Goal: Task Accomplishment & Management: Manage account settings

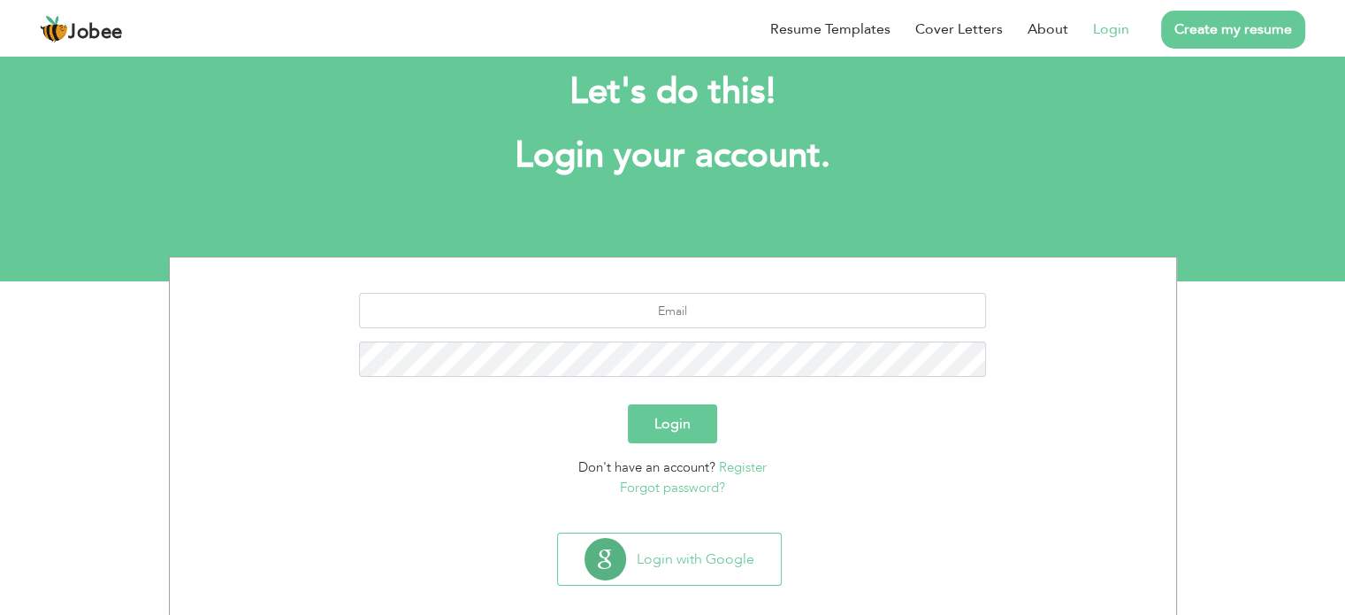
scroll to position [56, 0]
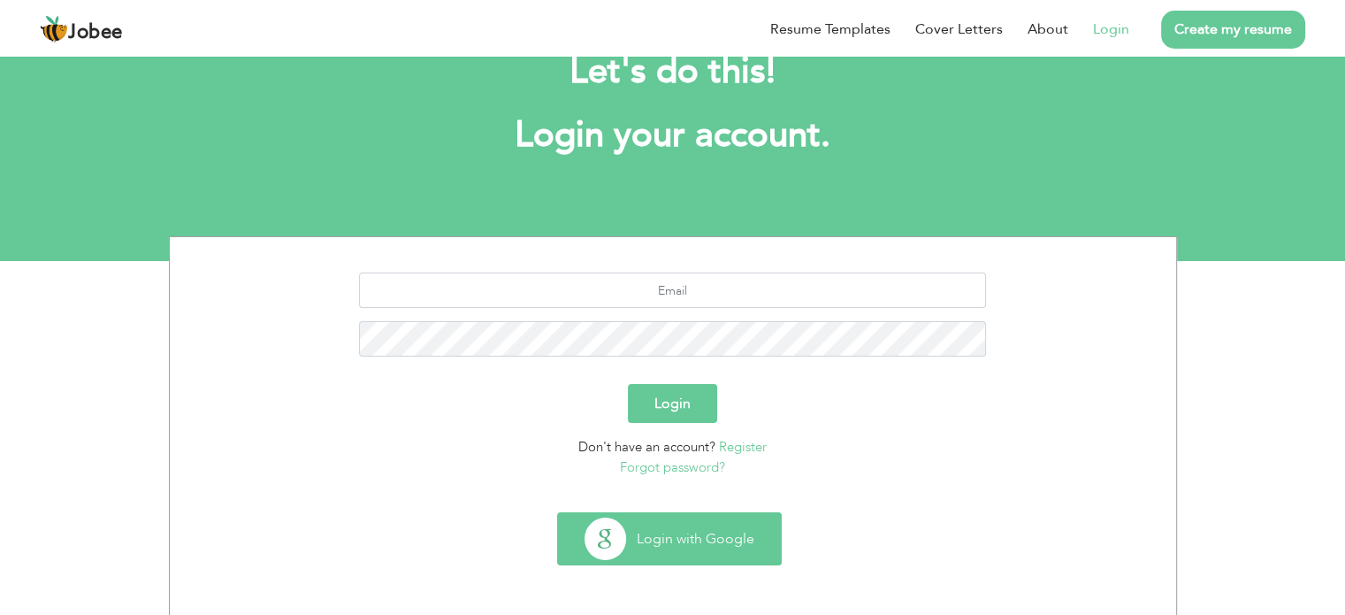
click at [721, 525] on button "Login with Google" at bounding box center [669, 538] width 223 height 51
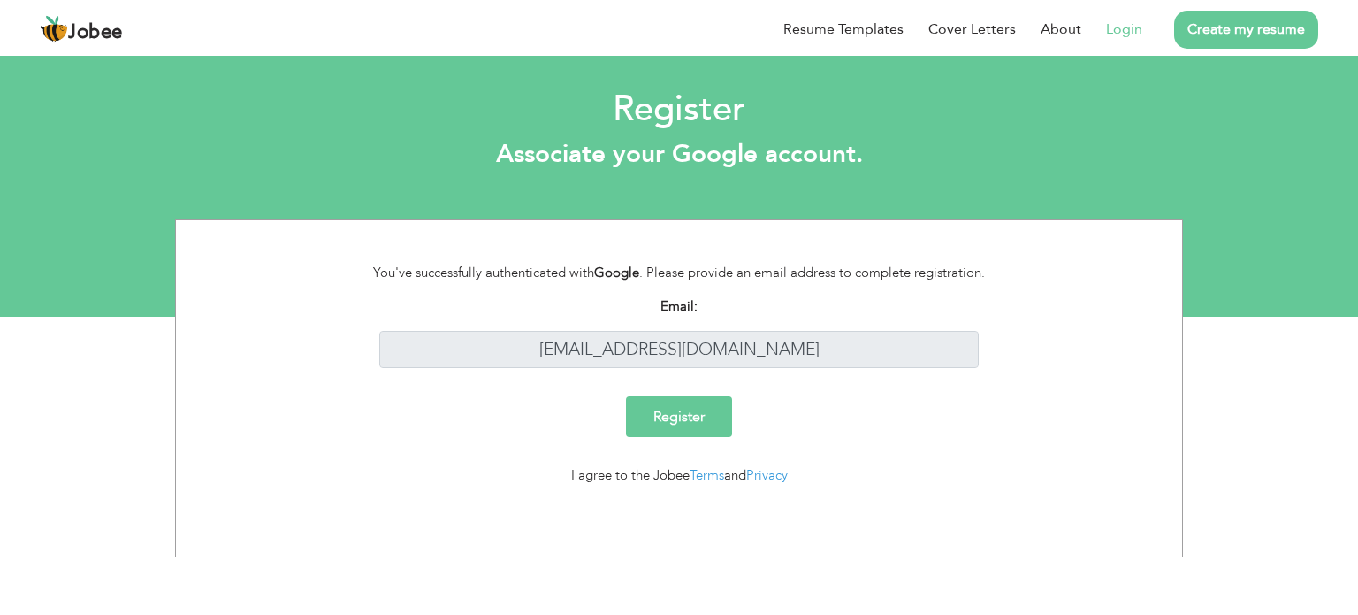
click at [665, 421] on input "Register" at bounding box center [679, 416] width 106 height 41
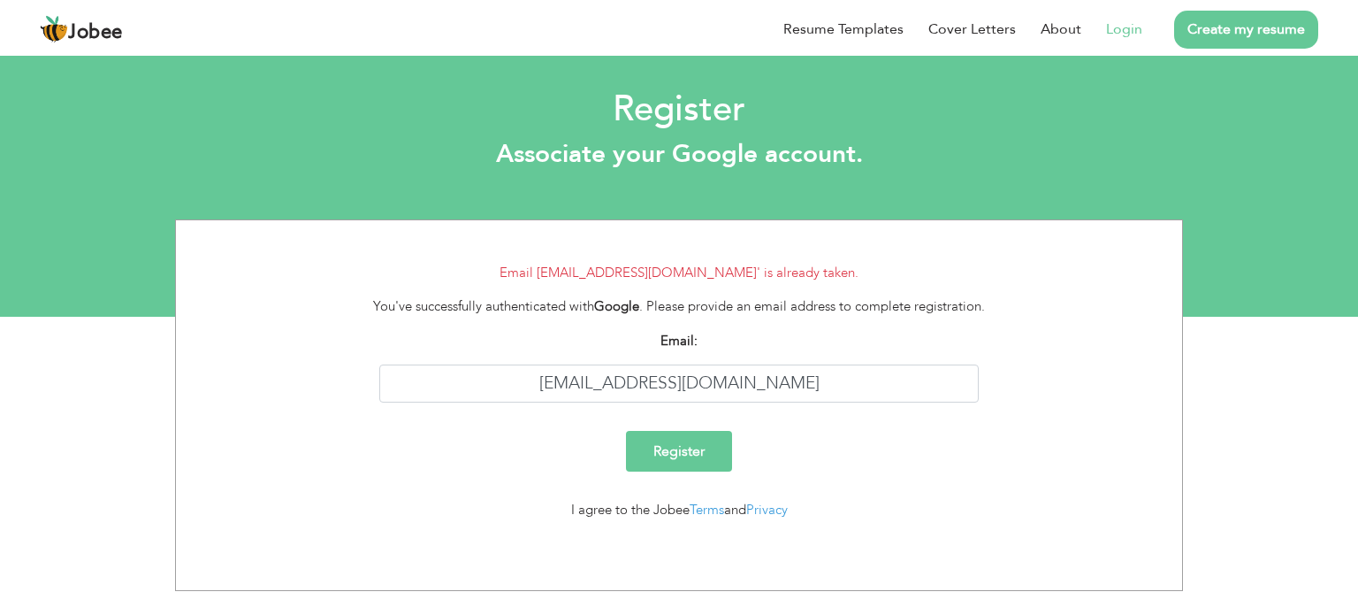
click at [1127, 26] on link "Login" at bounding box center [1124, 29] width 36 height 21
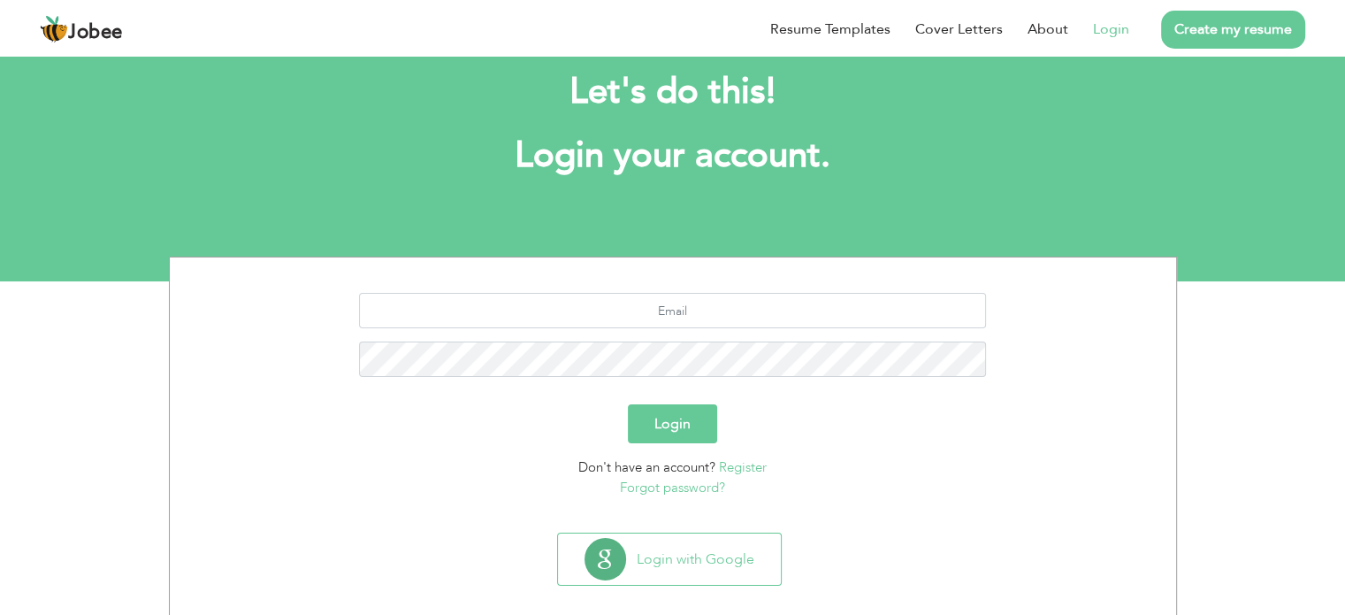
scroll to position [56, 0]
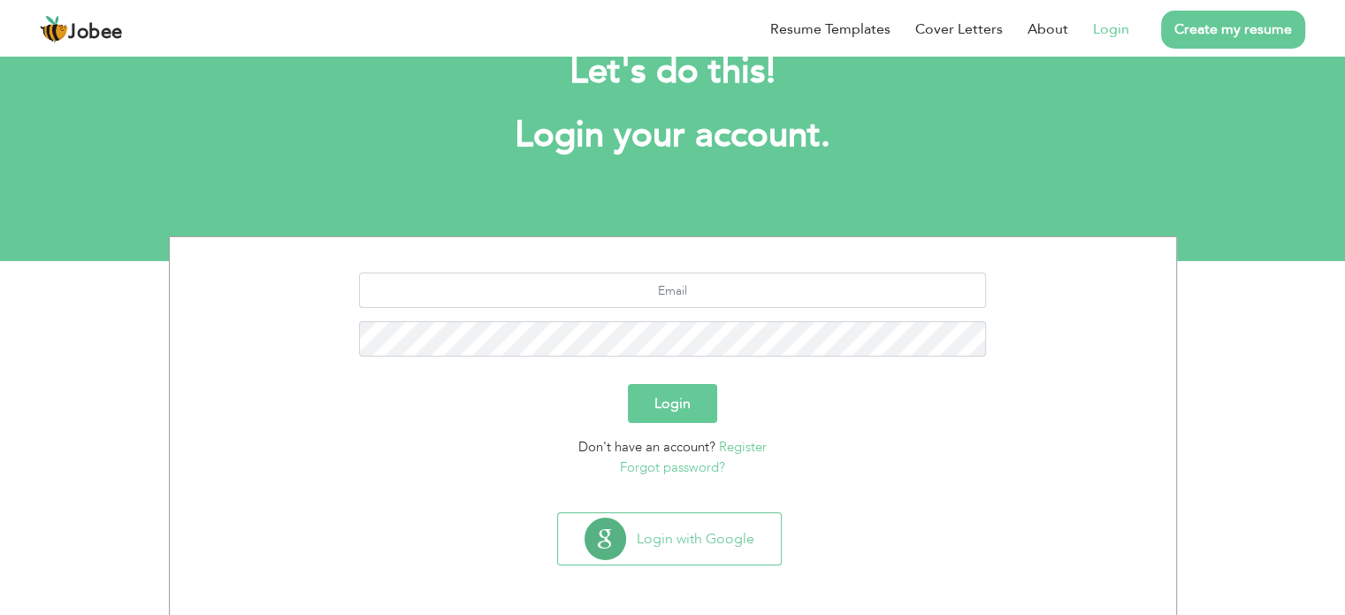
click at [683, 399] on button "Login" at bounding box center [672, 403] width 89 height 39
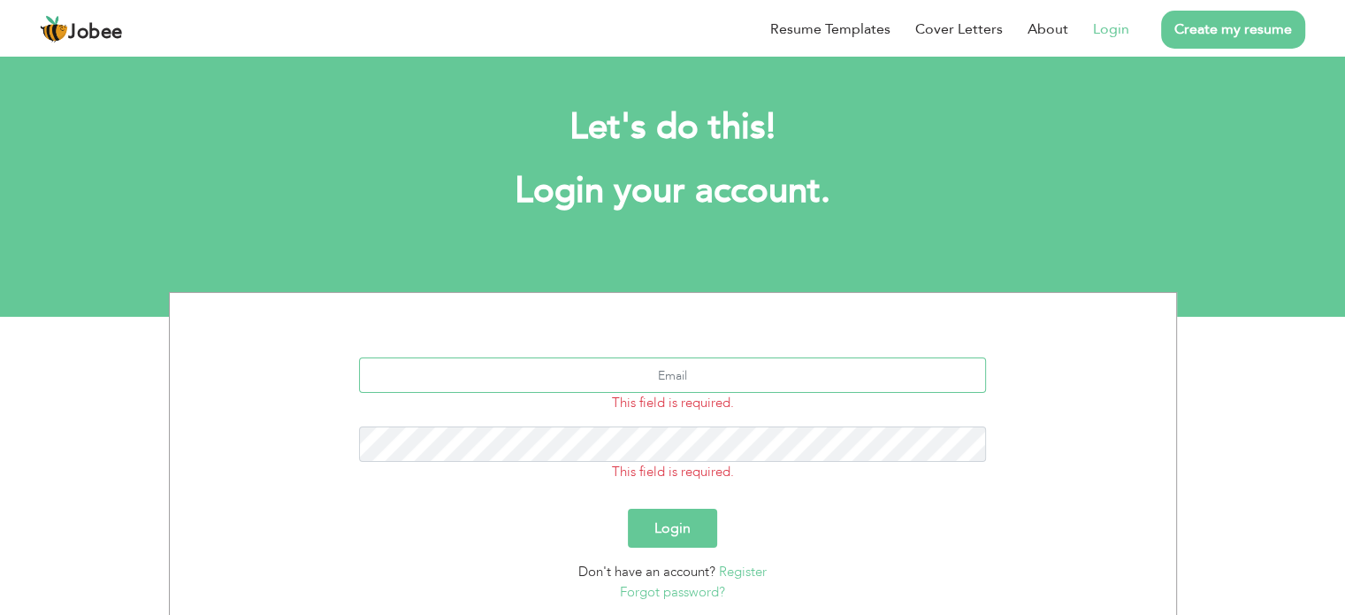
click at [682, 378] on input "text" at bounding box center [672, 374] width 627 height 35
type input "[EMAIL_ADDRESS][DOMAIN_NAME]"
click at [628, 508] on button "Login" at bounding box center [672, 527] width 89 height 39
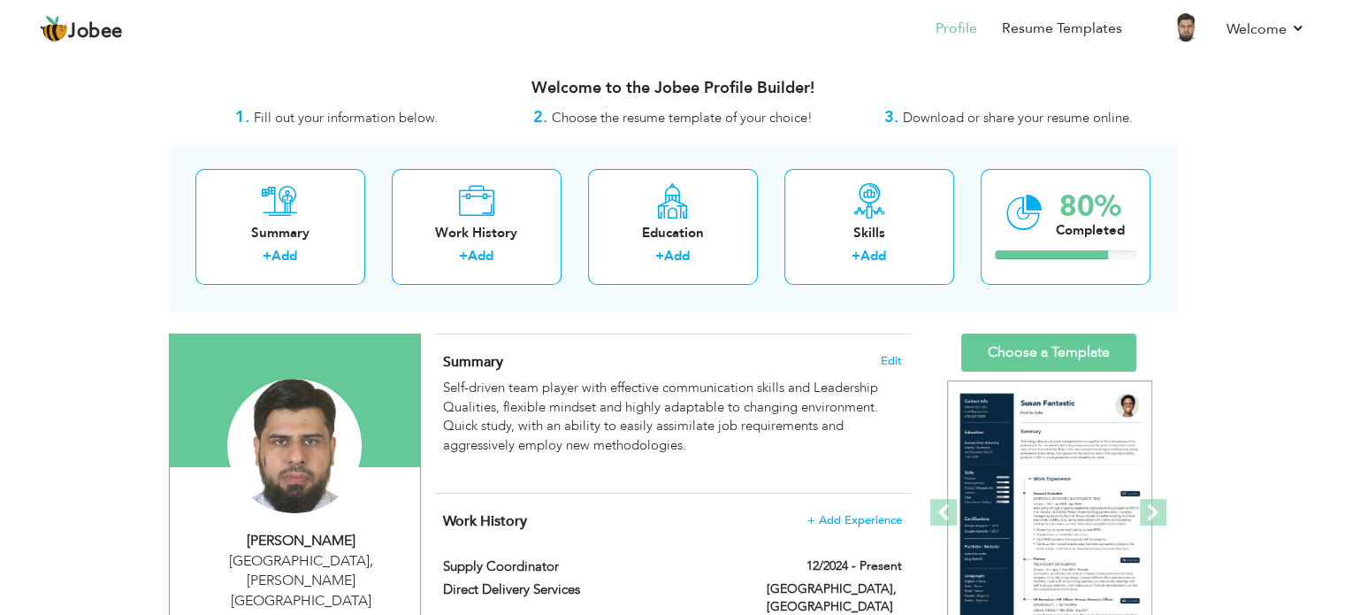
scroll to position [88, 0]
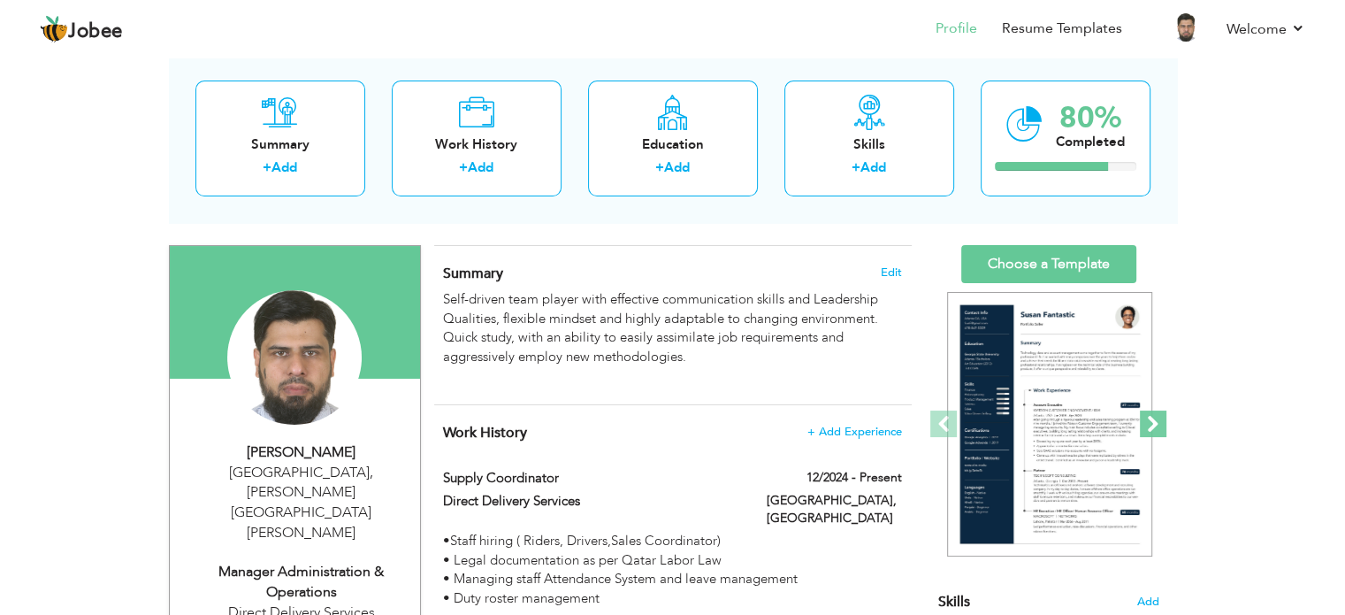
click at [1153, 413] on span at bounding box center [1153, 423] width 27 height 27
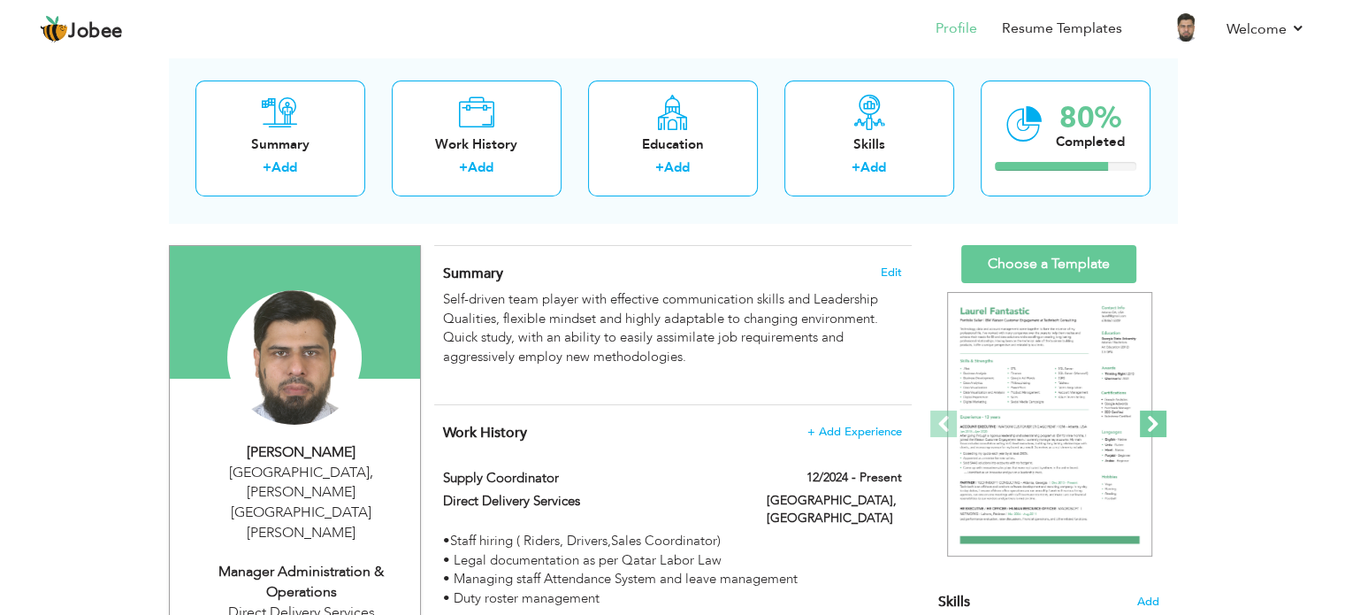
click at [1153, 413] on span at bounding box center [1153, 423] width 27 height 27
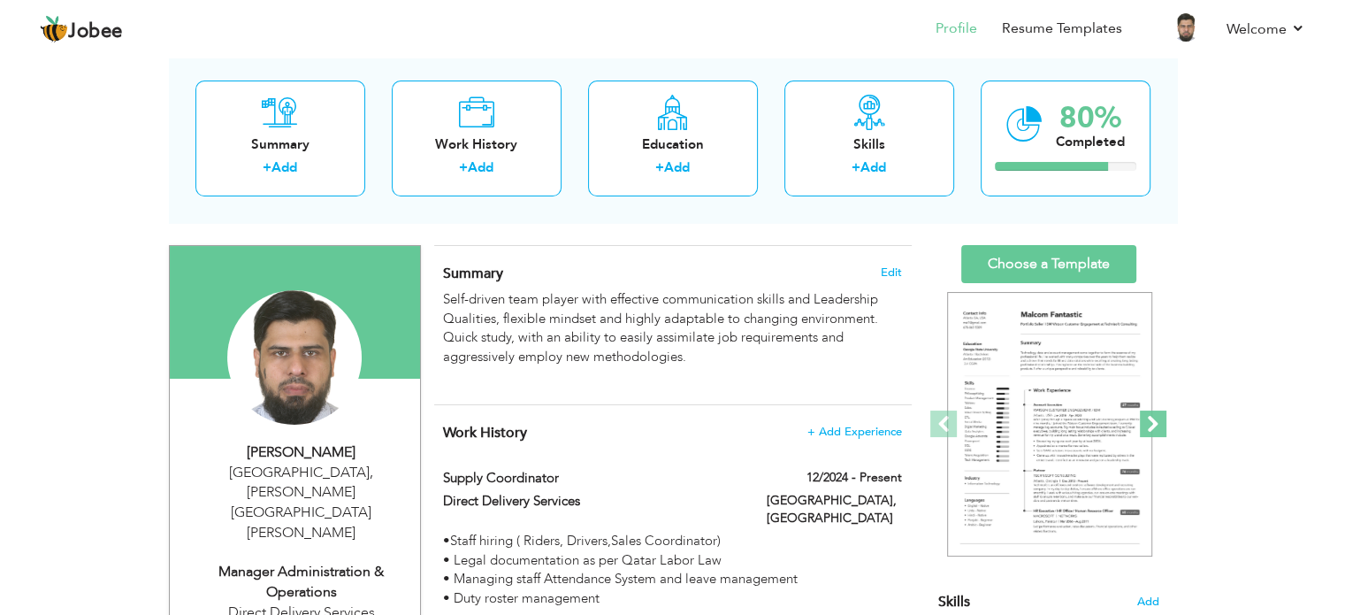
click at [1153, 413] on span at bounding box center [1153, 423] width 27 height 27
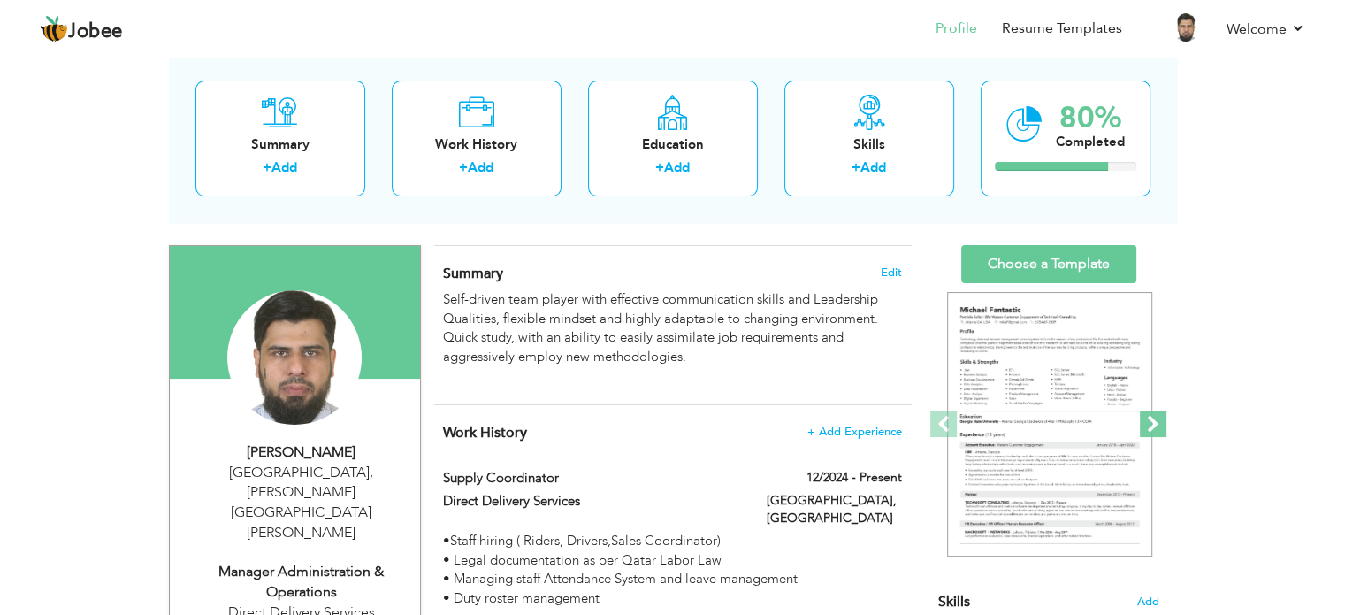
click at [1153, 413] on span at bounding box center [1153, 423] width 27 height 27
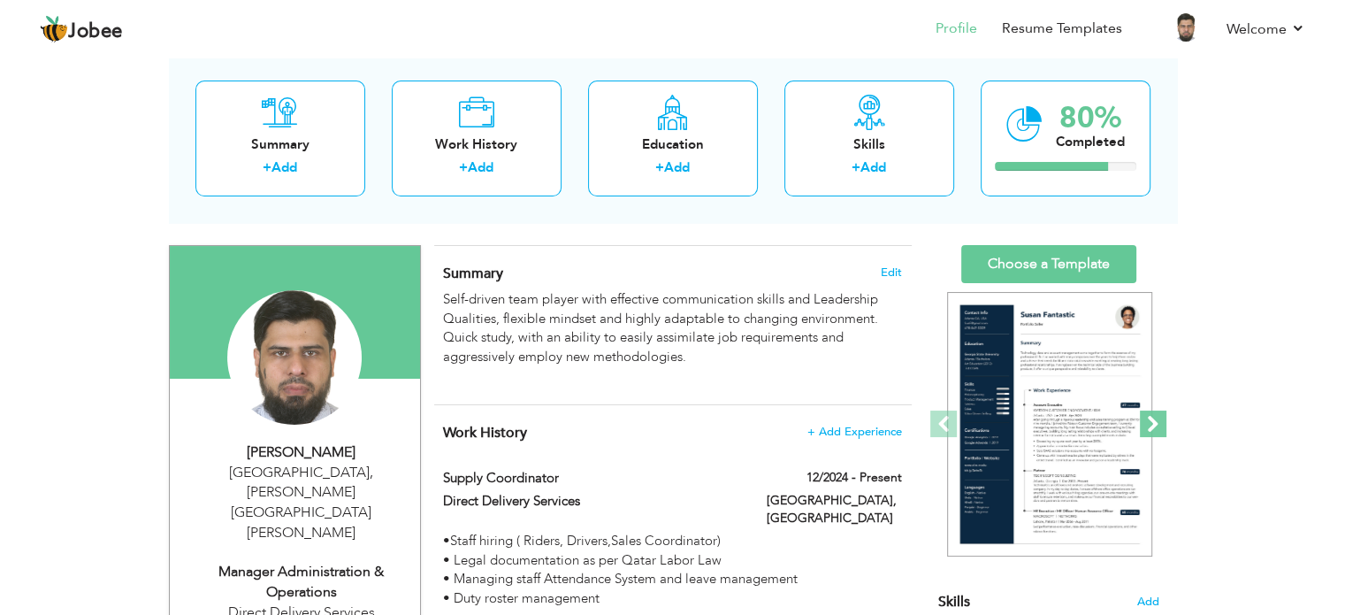
click at [1153, 413] on span at bounding box center [1153, 423] width 27 height 27
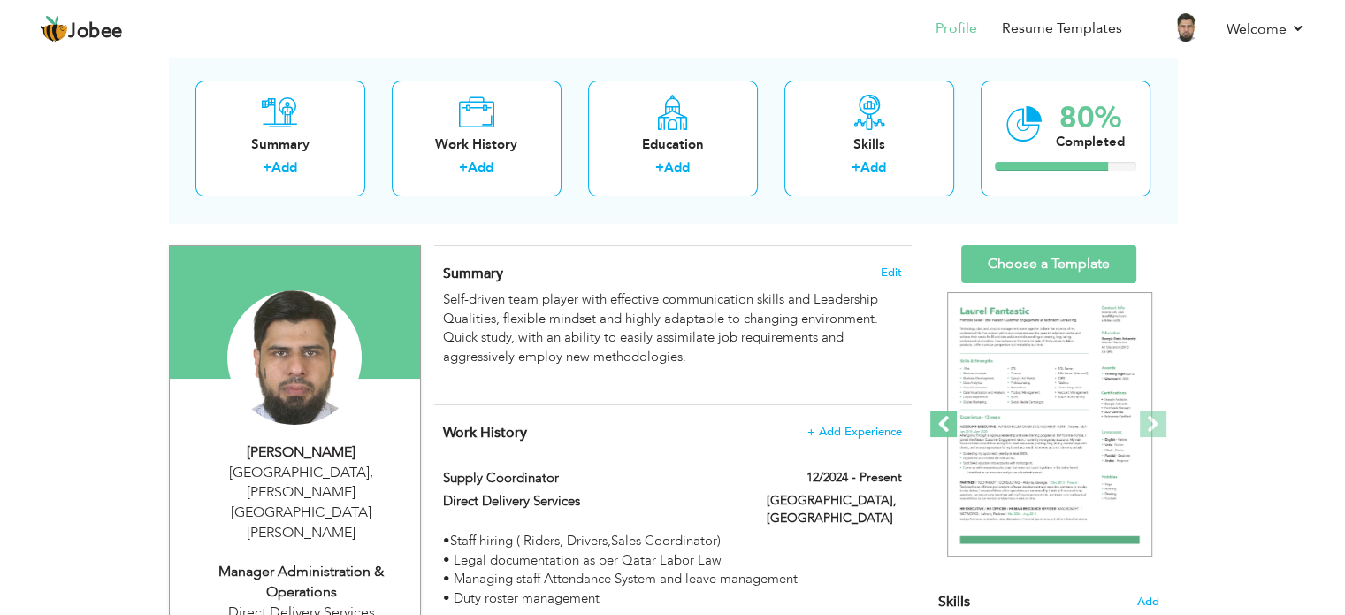
click at [942, 410] on span at bounding box center [943, 423] width 27 height 27
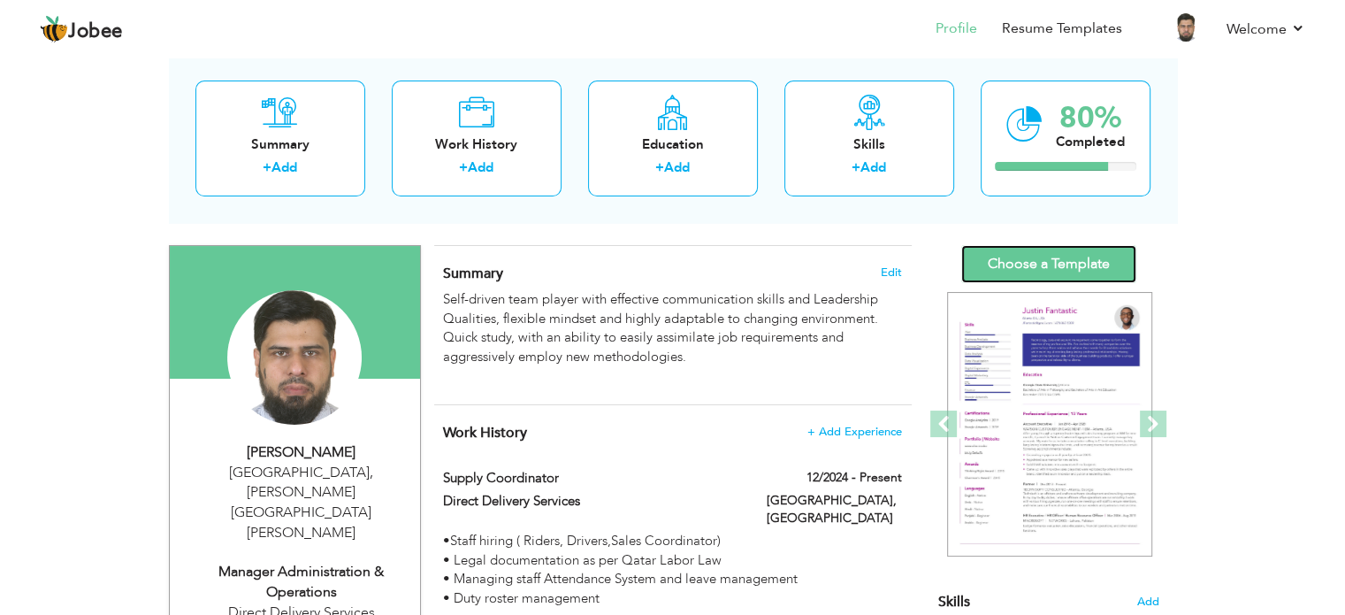
click at [1014, 268] on link "Choose a Template" at bounding box center [1048, 264] width 175 height 38
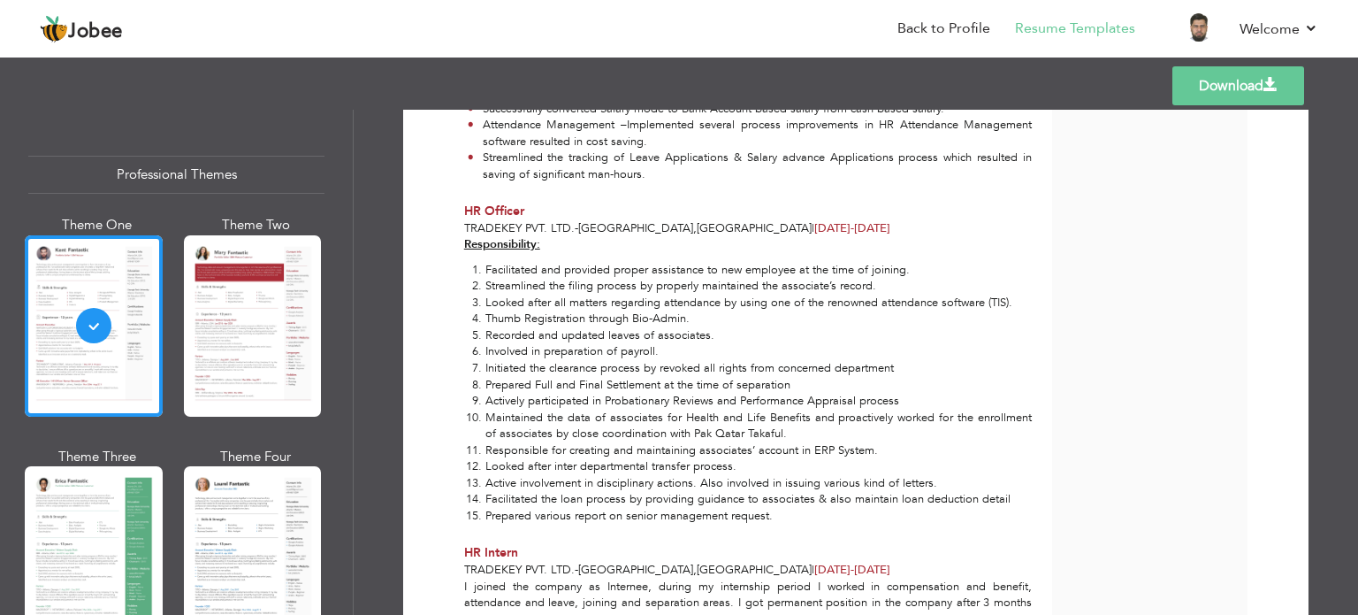
scroll to position [3367, 0]
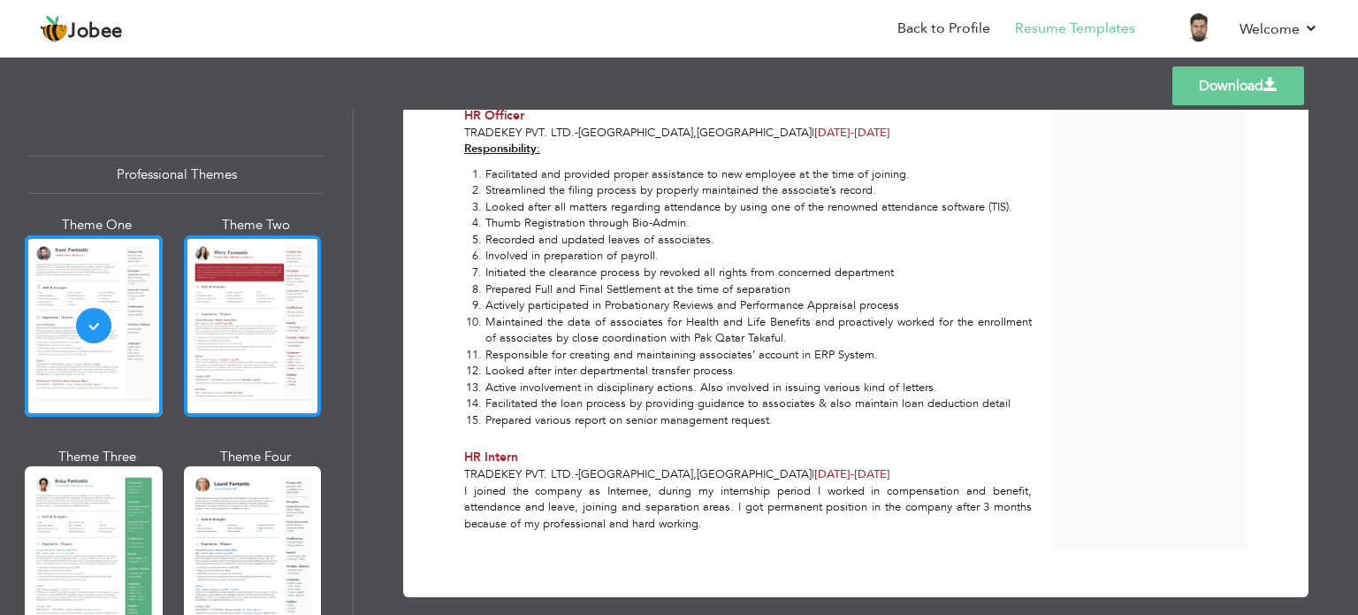
click at [206, 385] on div at bounding box center [253, 325] width 138 height 181
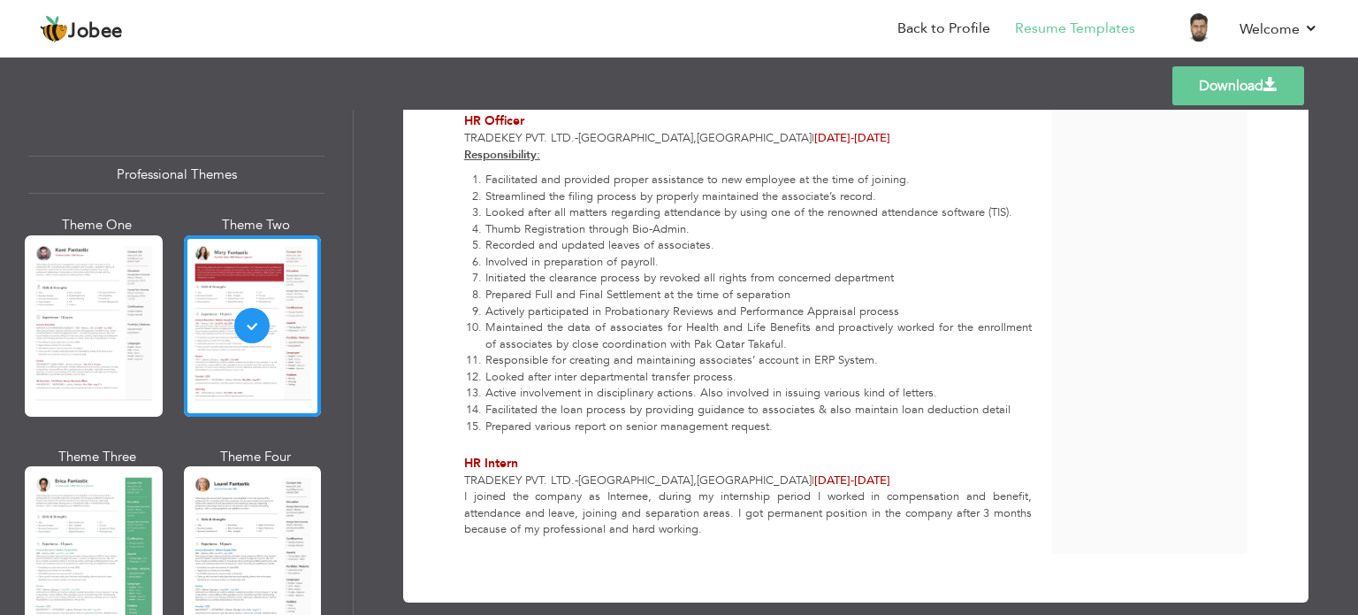
scroll to position [3293, 0]
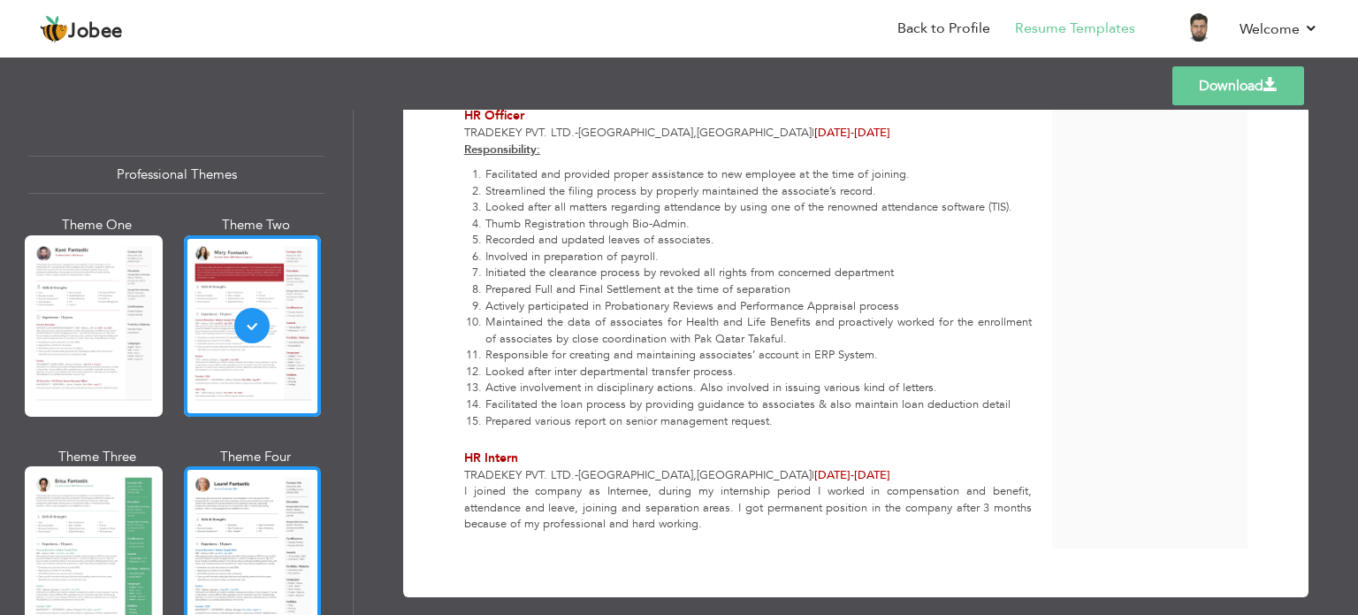
click at [195, 512] on div at bounding box center [253, 556] width 138 height 181
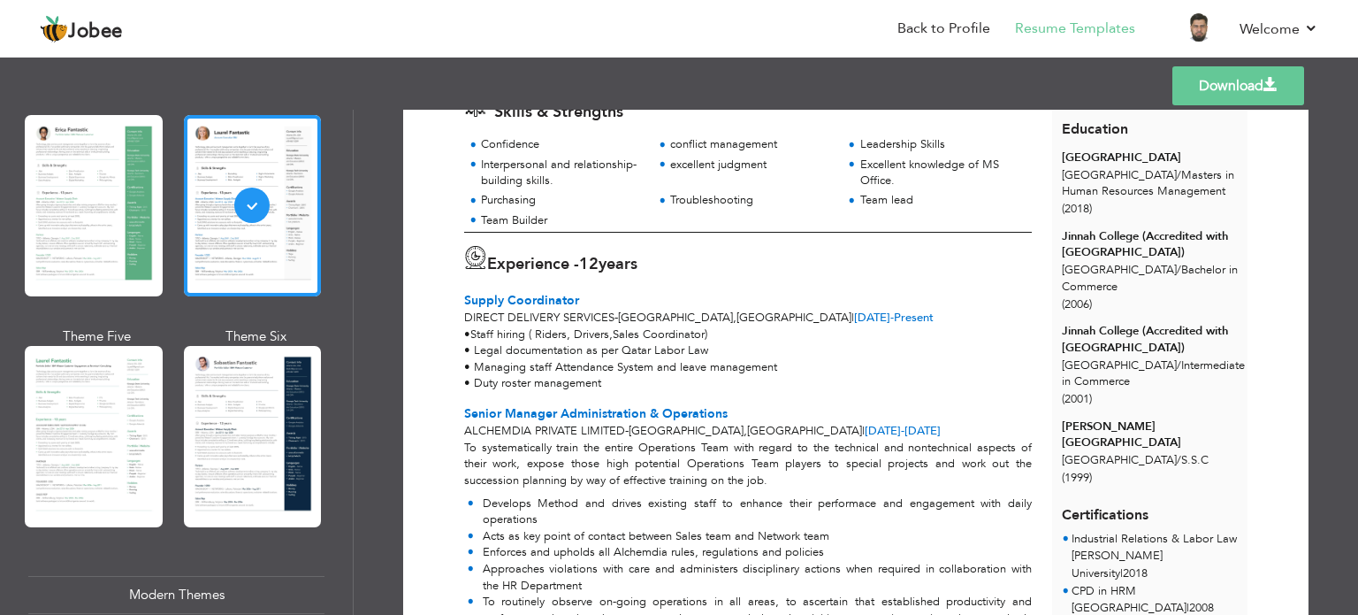
scroll to position [354, 0]
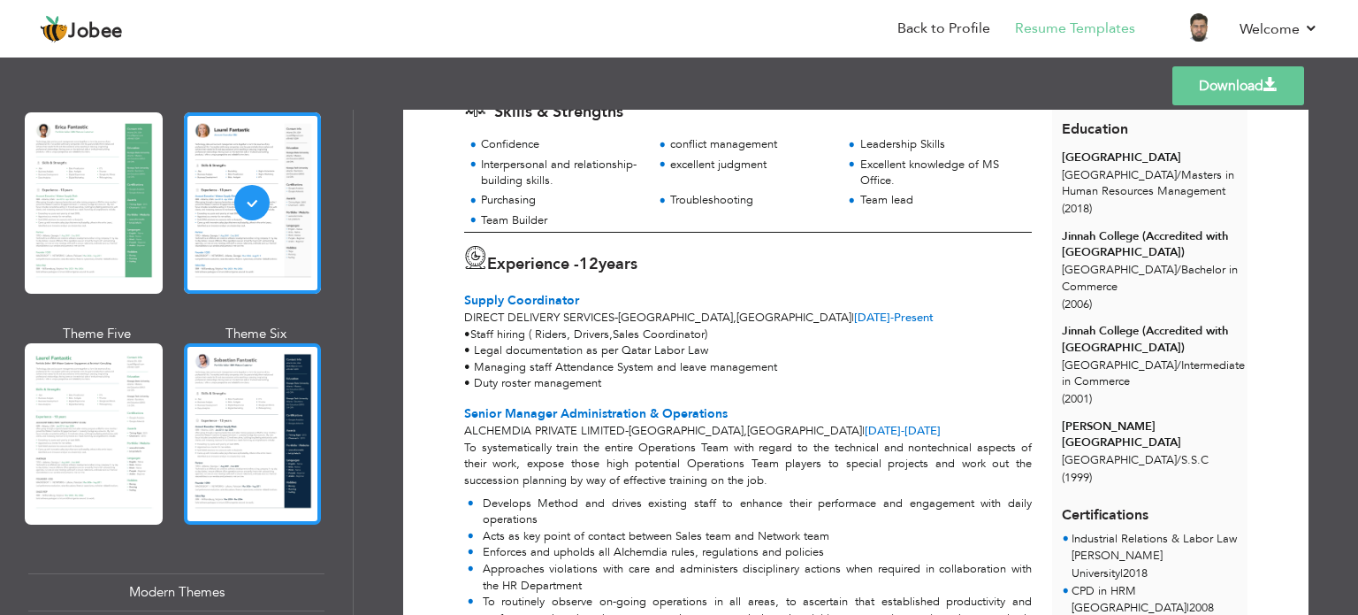
click at [294, 381] on div at bounding box center [253, 433] width 138 height 181
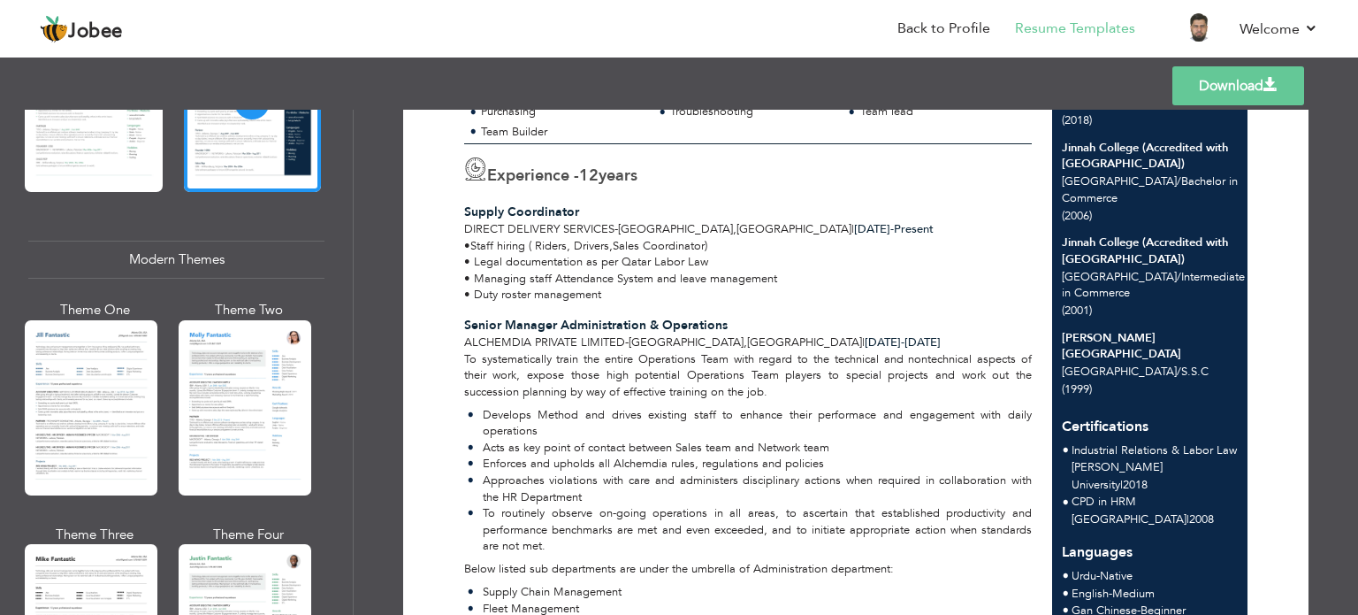
scroll to position [796, 0]
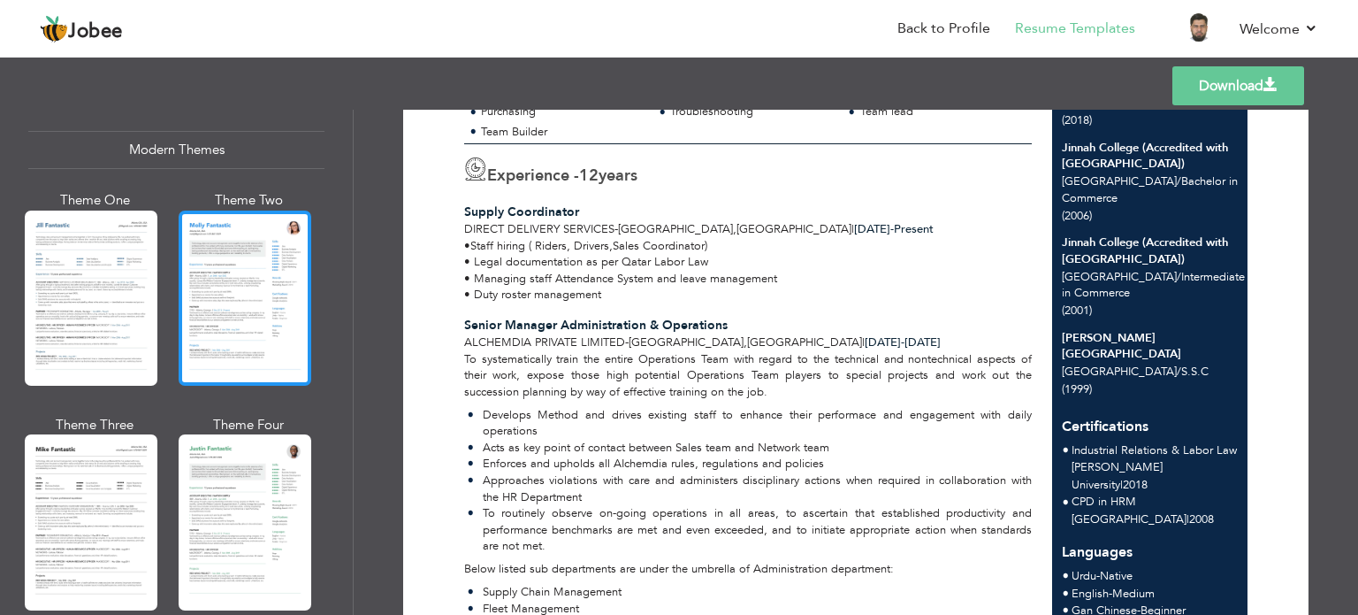
click at [233, 295] on div at bounding box center [245, 297] width 133 height 175
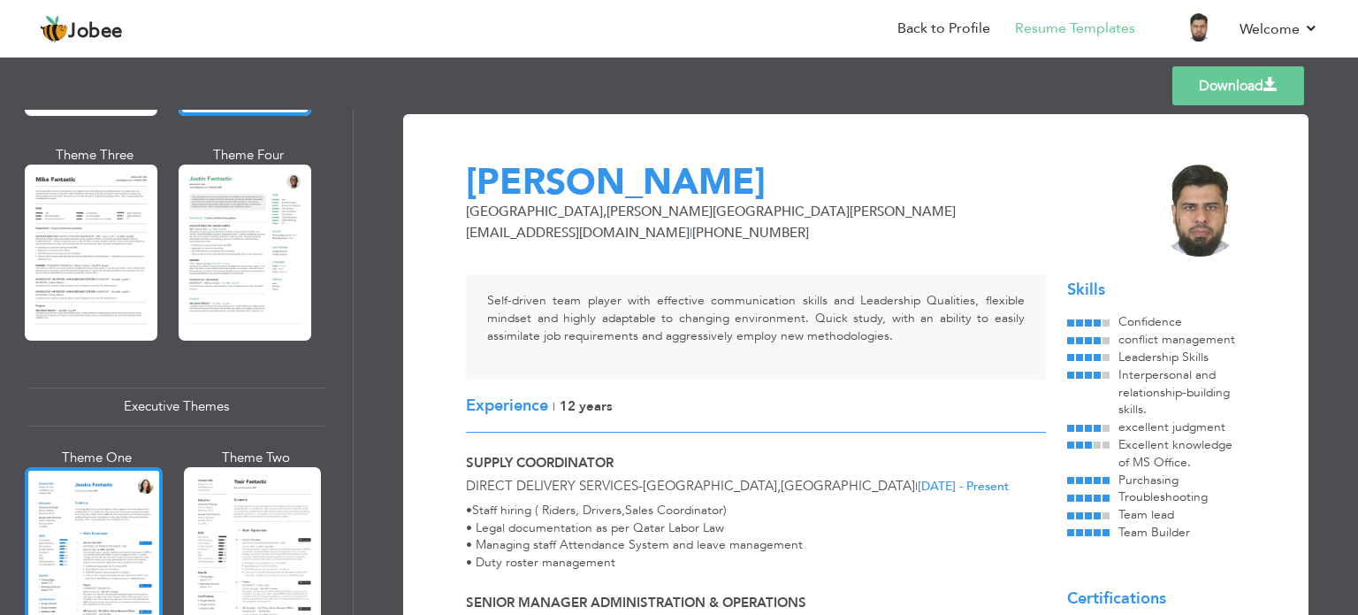
scroll to position [1150, 0]
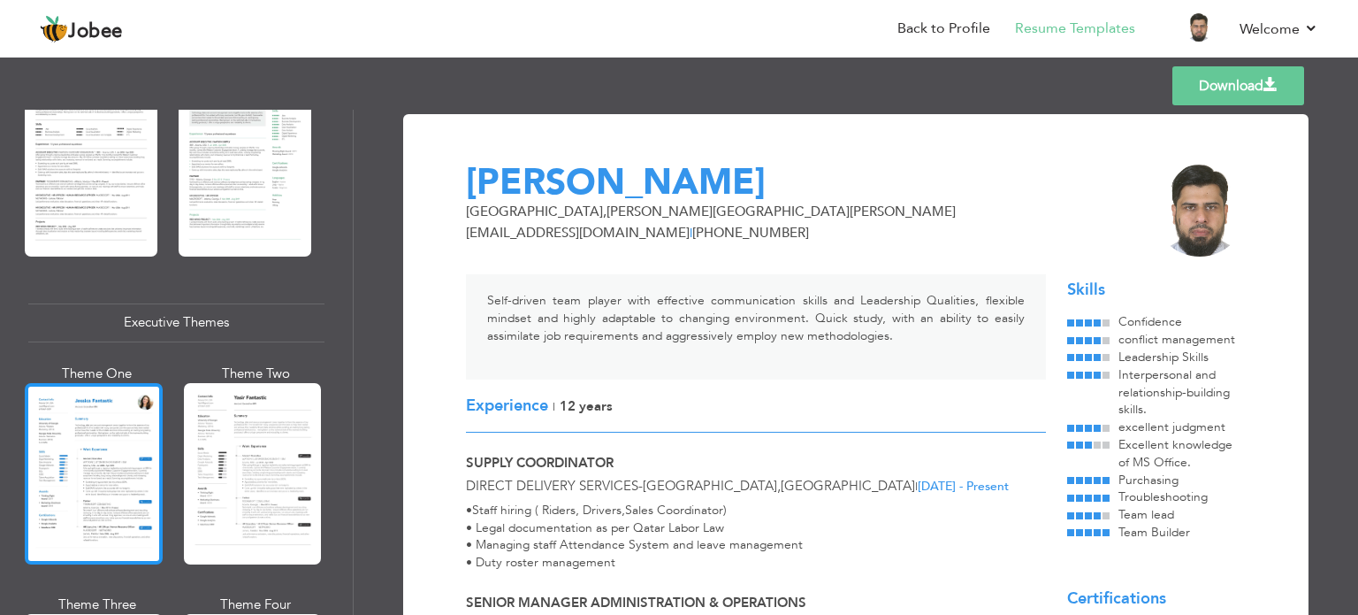
click at [123, 508] on div at bounding box center [94, 473] width 138 height 181
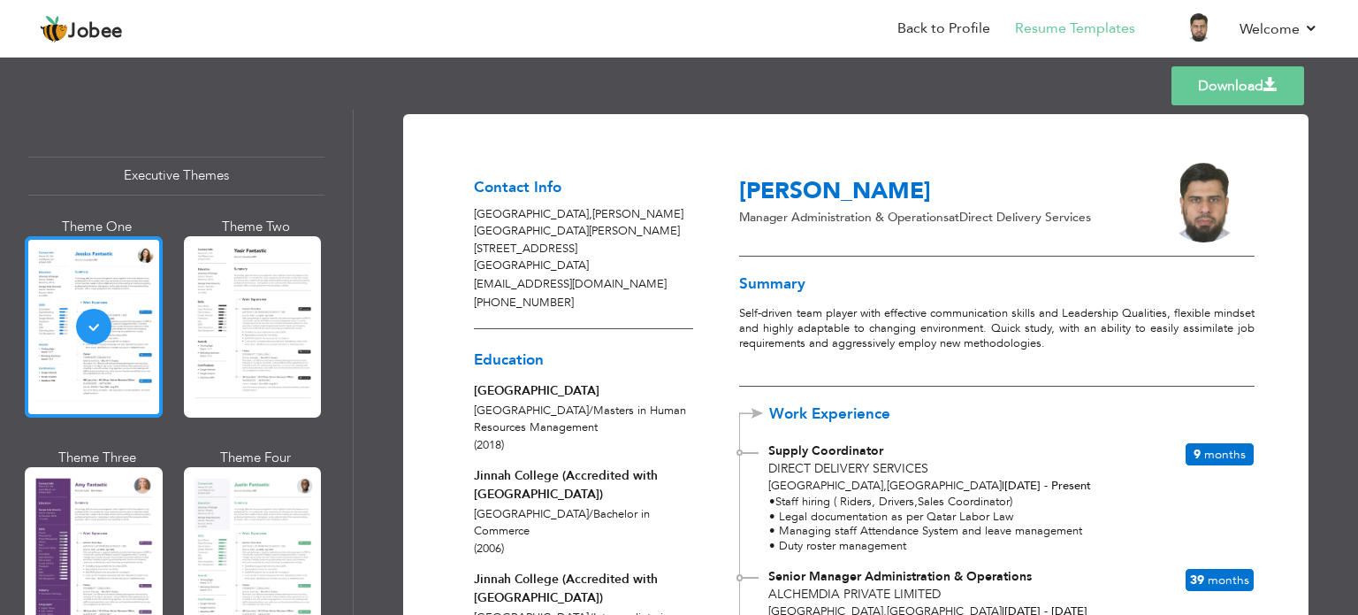
scroll to position [1325, 0]
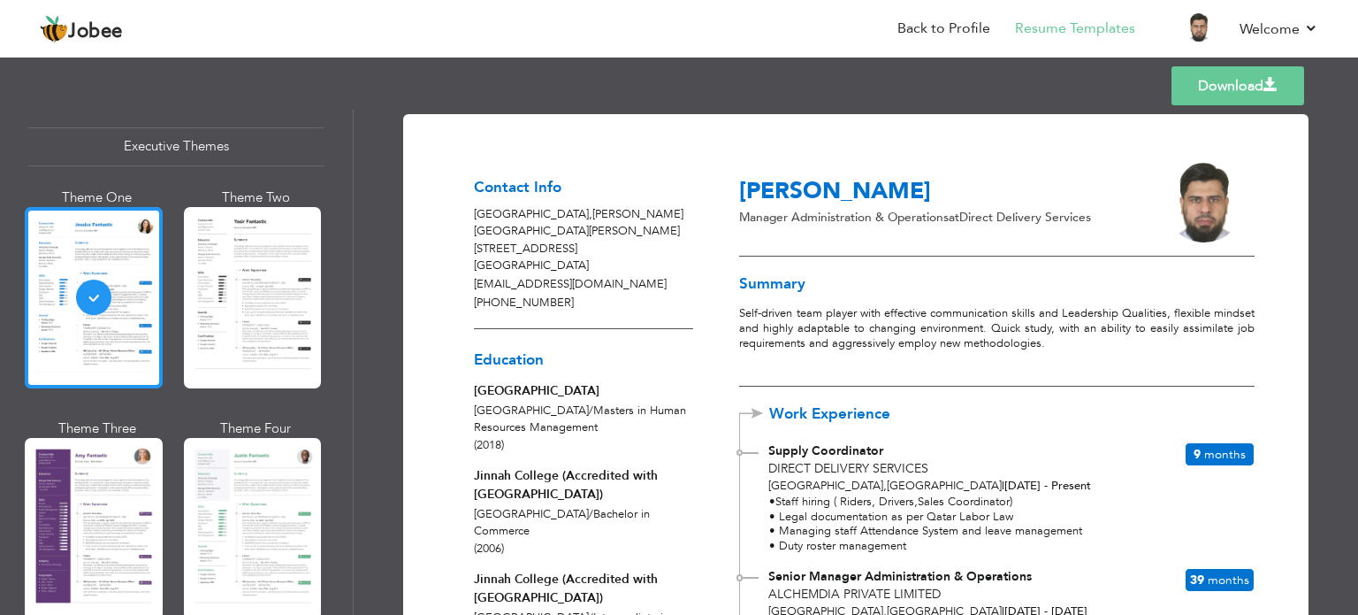
click at [123, 508] on div at bounding box center [94, 528] width 138 height 181
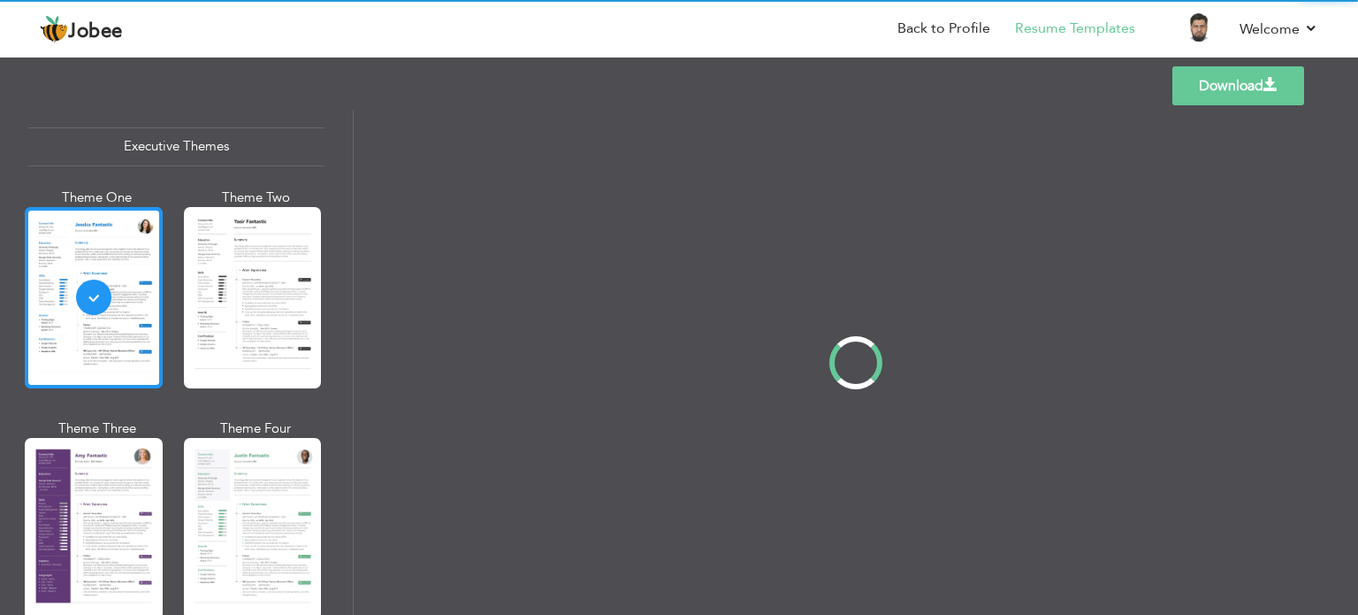
scroll to position [1326, 0]
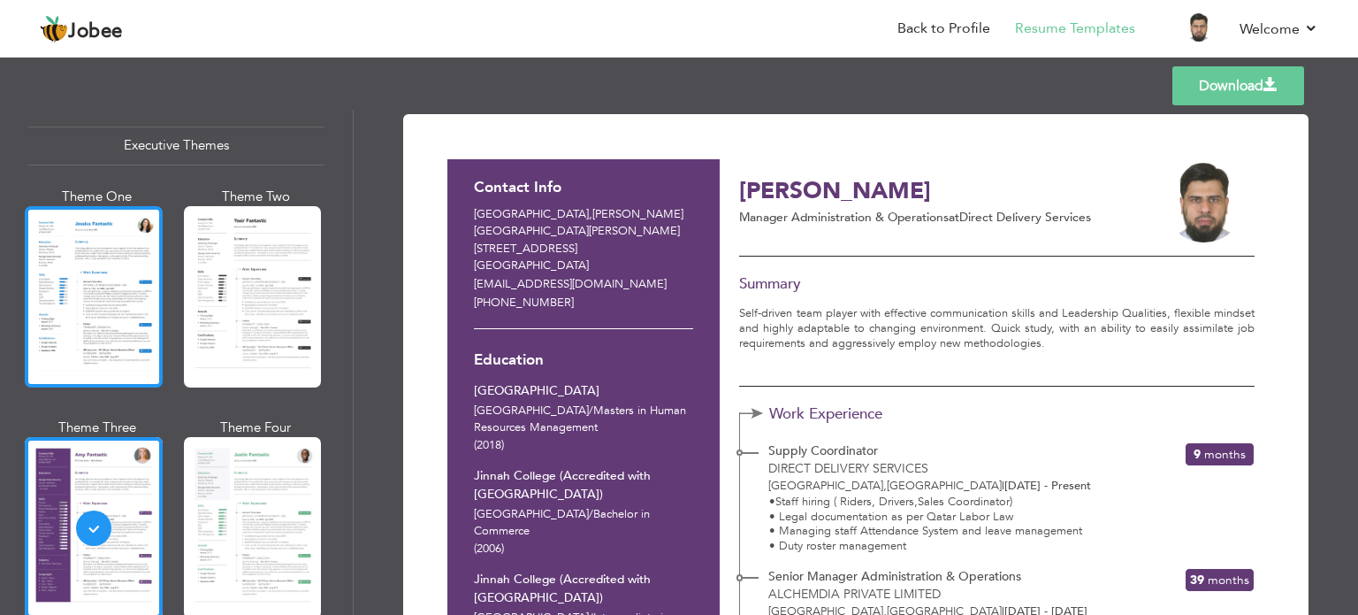
click at [88, 319] on div at bounding box center [94, 296] width 138 height 181
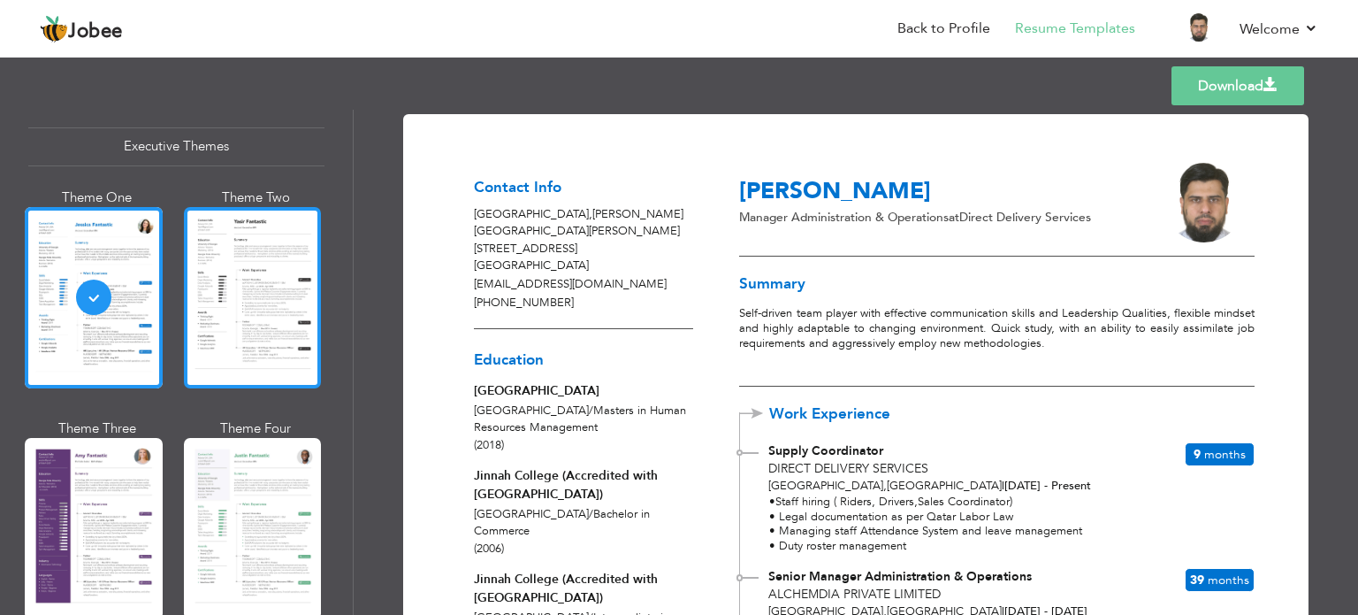
click at [209, 261] on div at bounding box center [253, 297] width 138 height 181
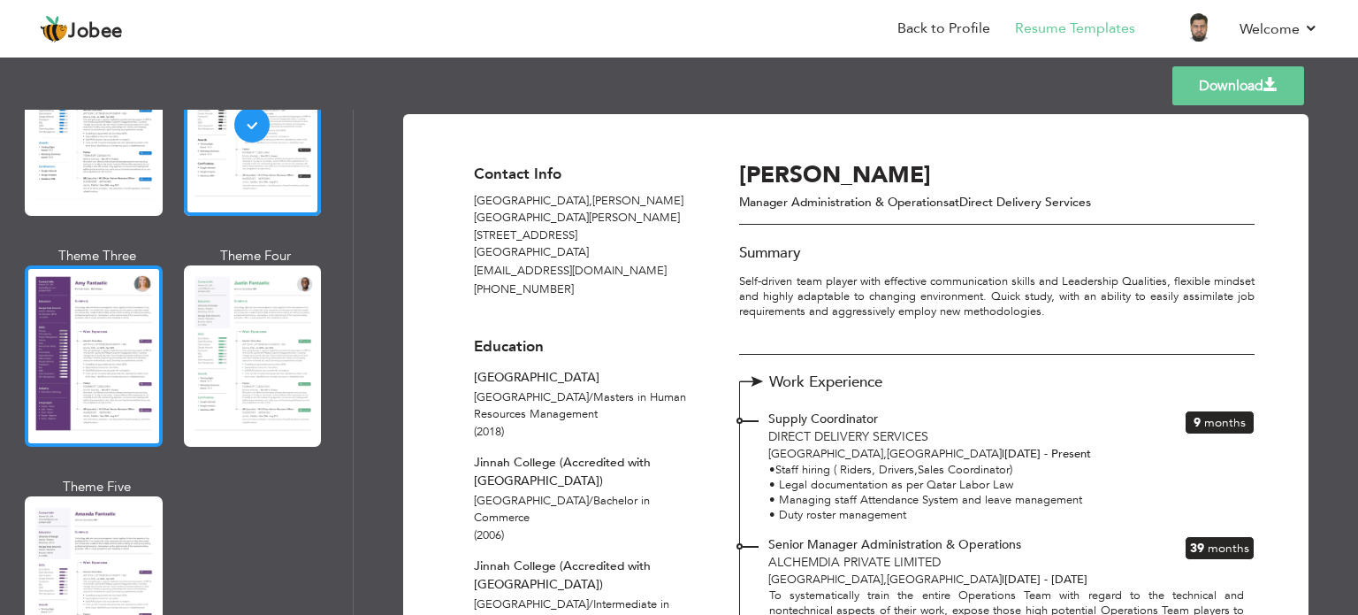
scroll to position [1592, 0]
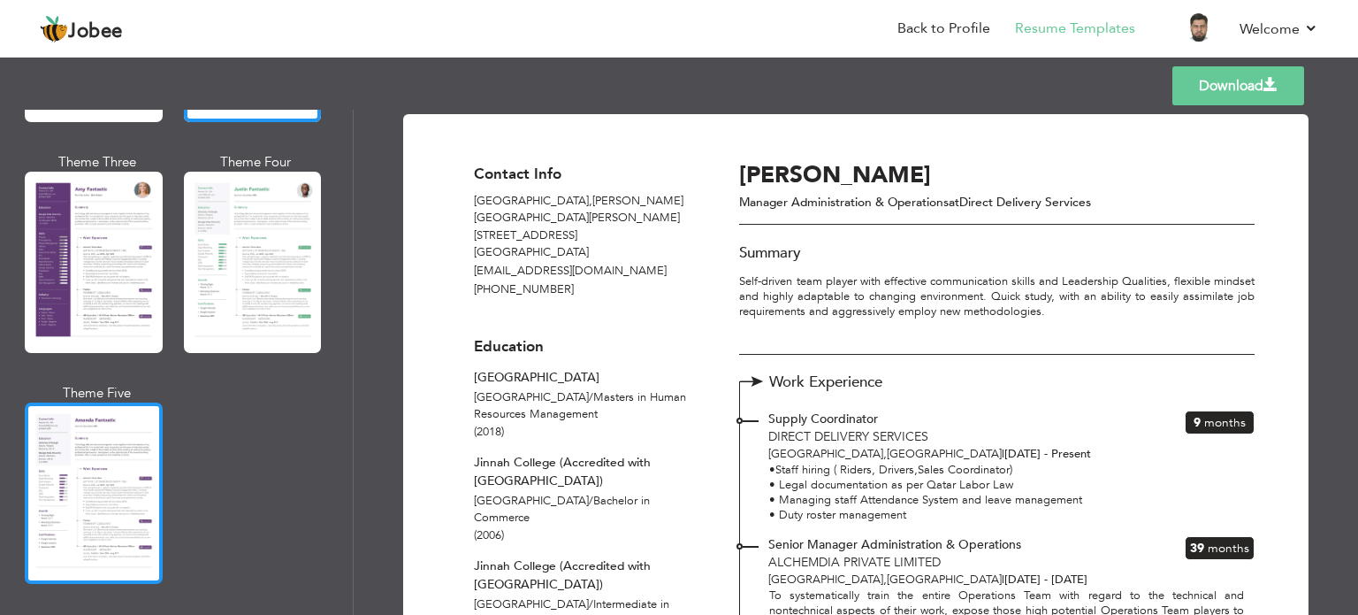
click at [115, 430] on div at bounding box center [94, 492] width 138 height 181
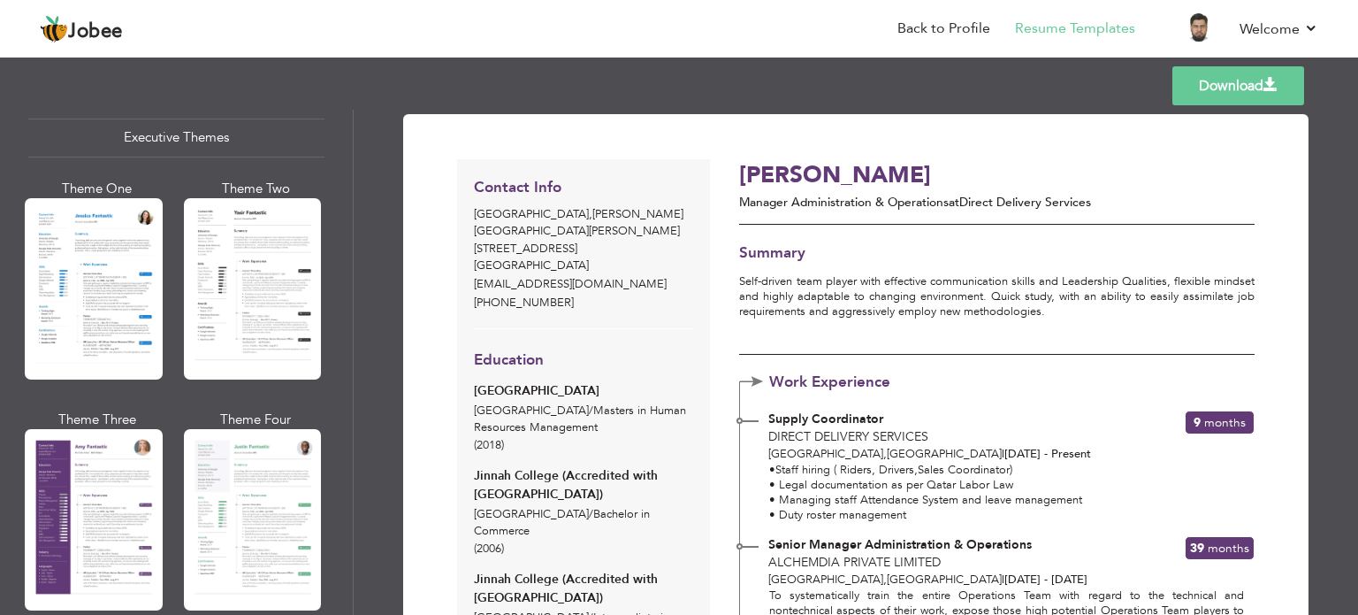
scroll to position [1157, 0]
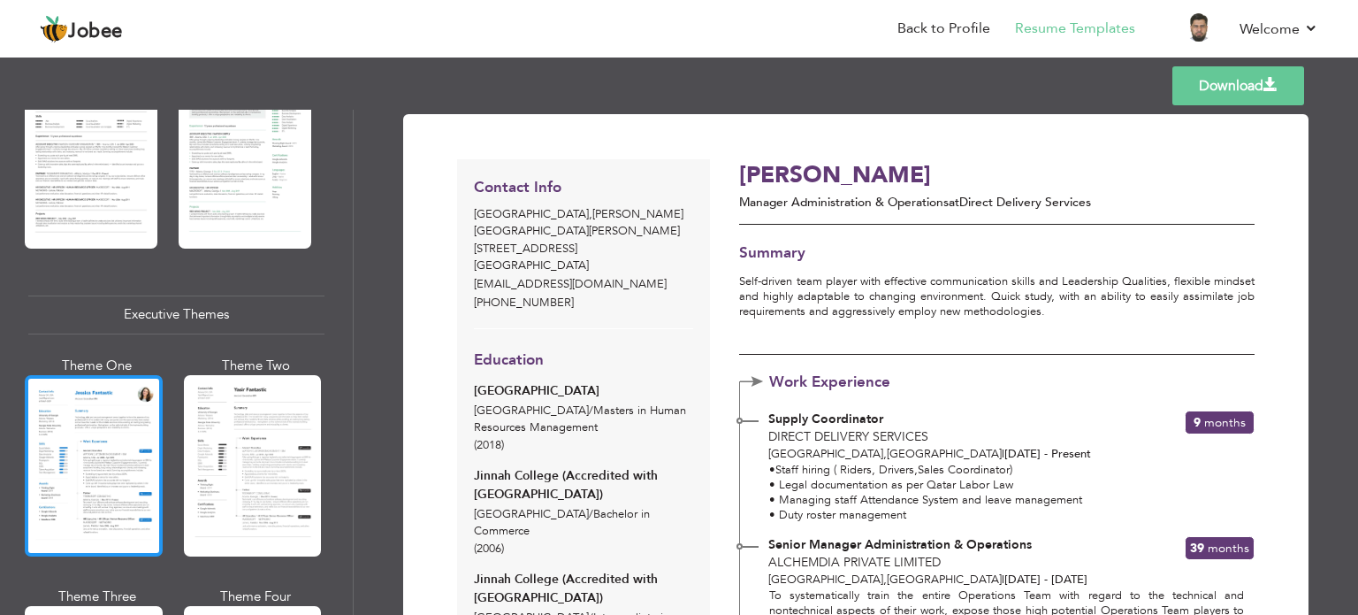
click at [117, 441] on div at bounding box center [94, 465] width 138 height 181
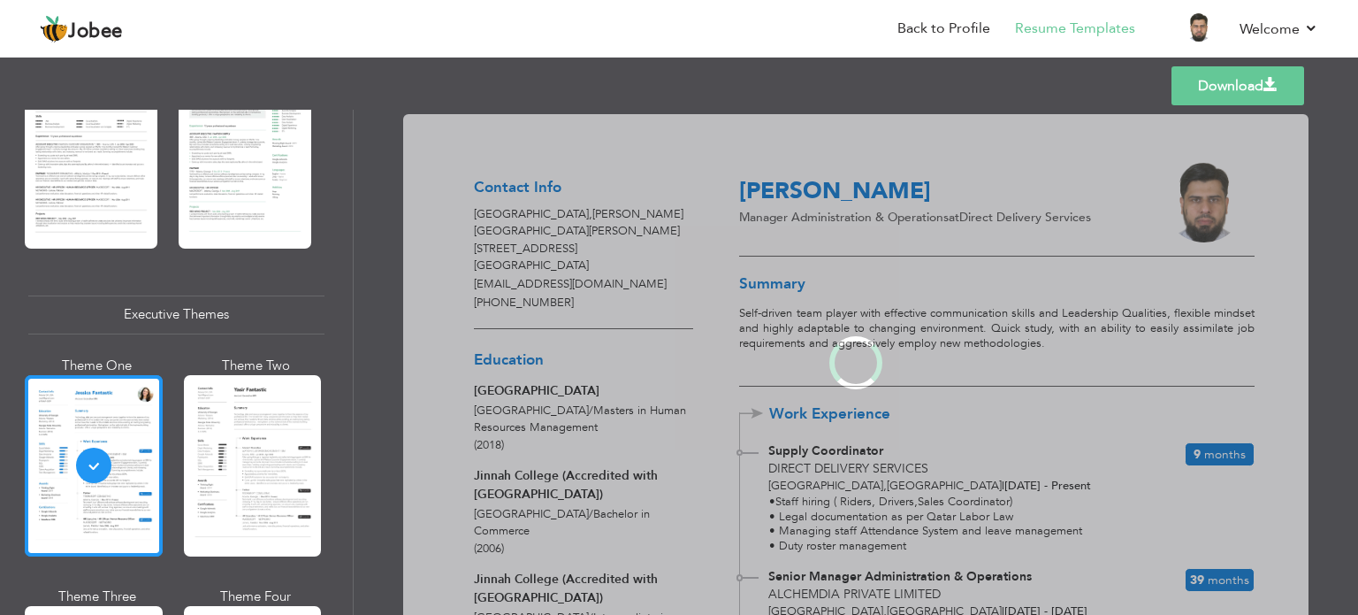
scroll to position [1157, 0]
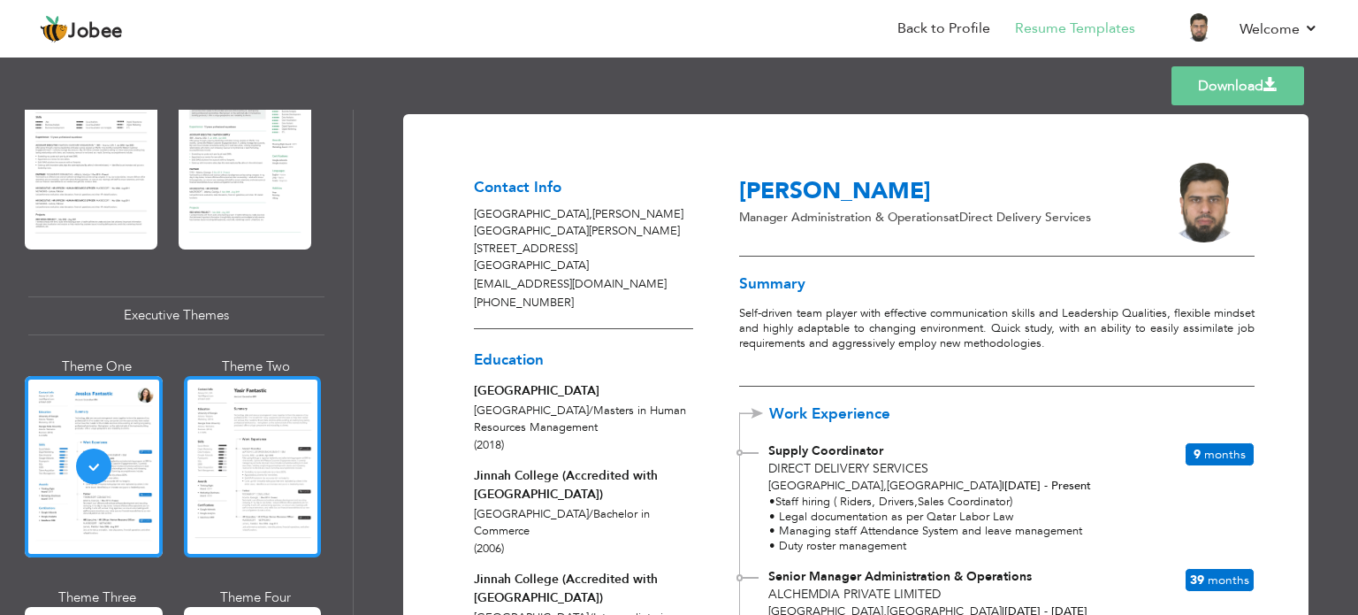
click at [223, 423] on div at bounding box center [253, 466] width 138 height 181
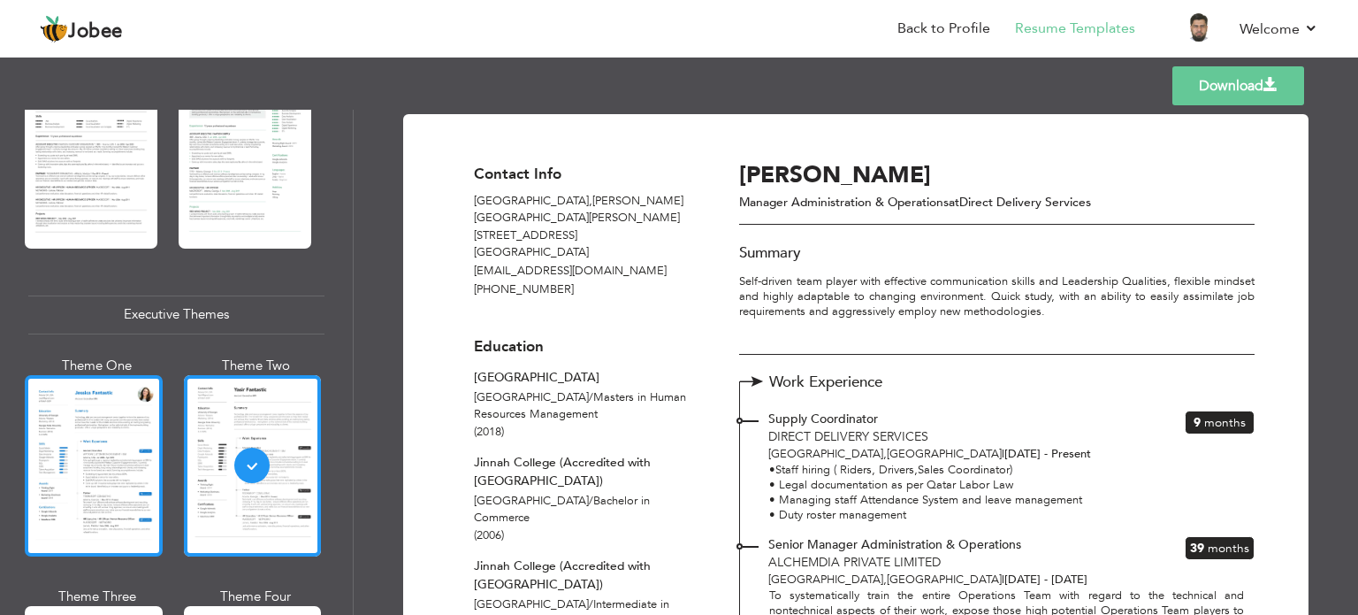
click at [95, 444] on div at bounding box center [94, 465] width 138 height 181
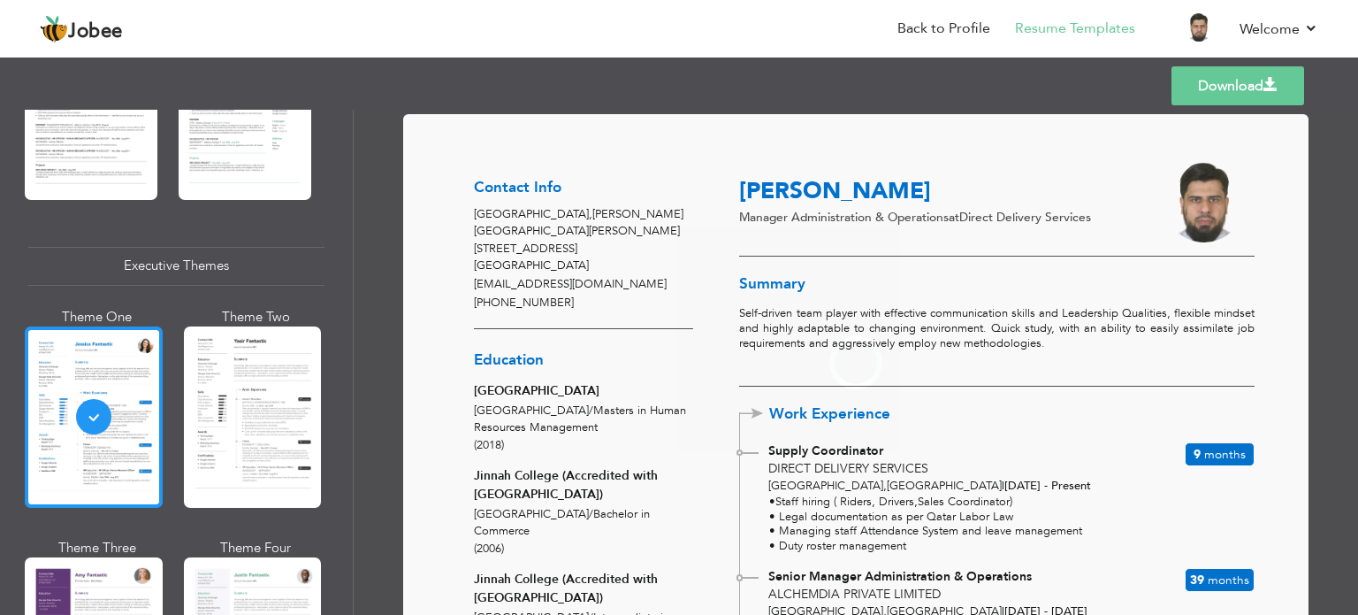
scroll to position [1245, 0]
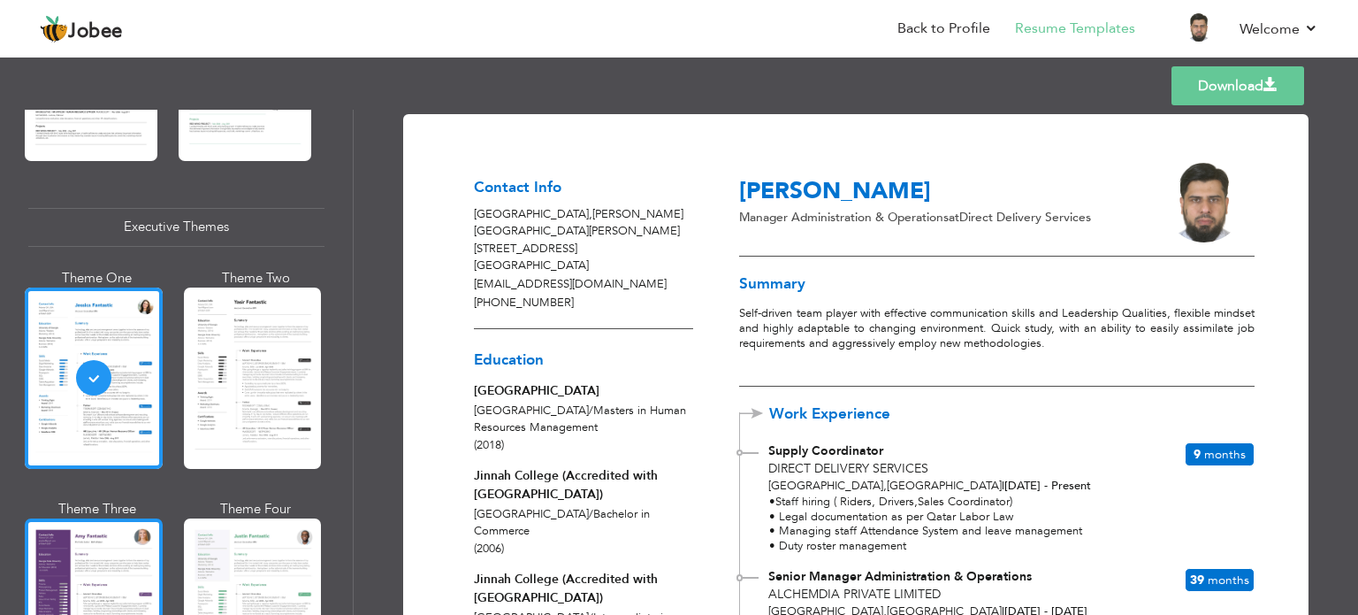
click at [103, 557] on div at bounding box center [94, 608] width 138 height 181
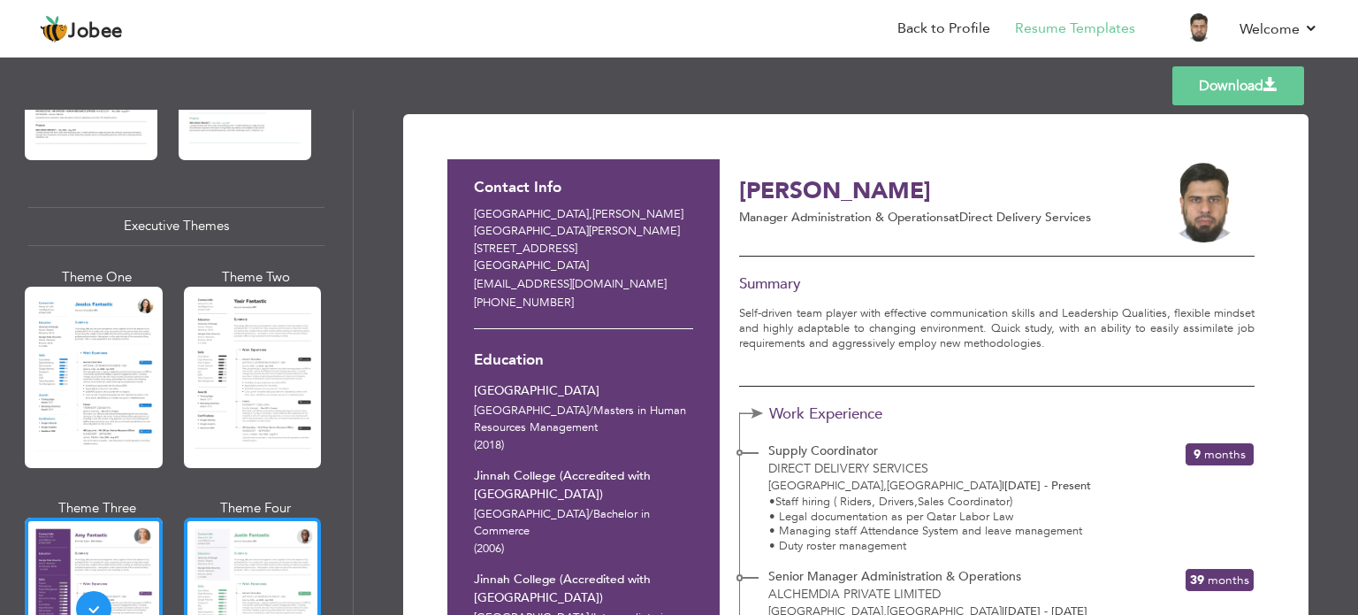
click at [226, 552] on div at bounding box center [253, 607] width 138 height 181
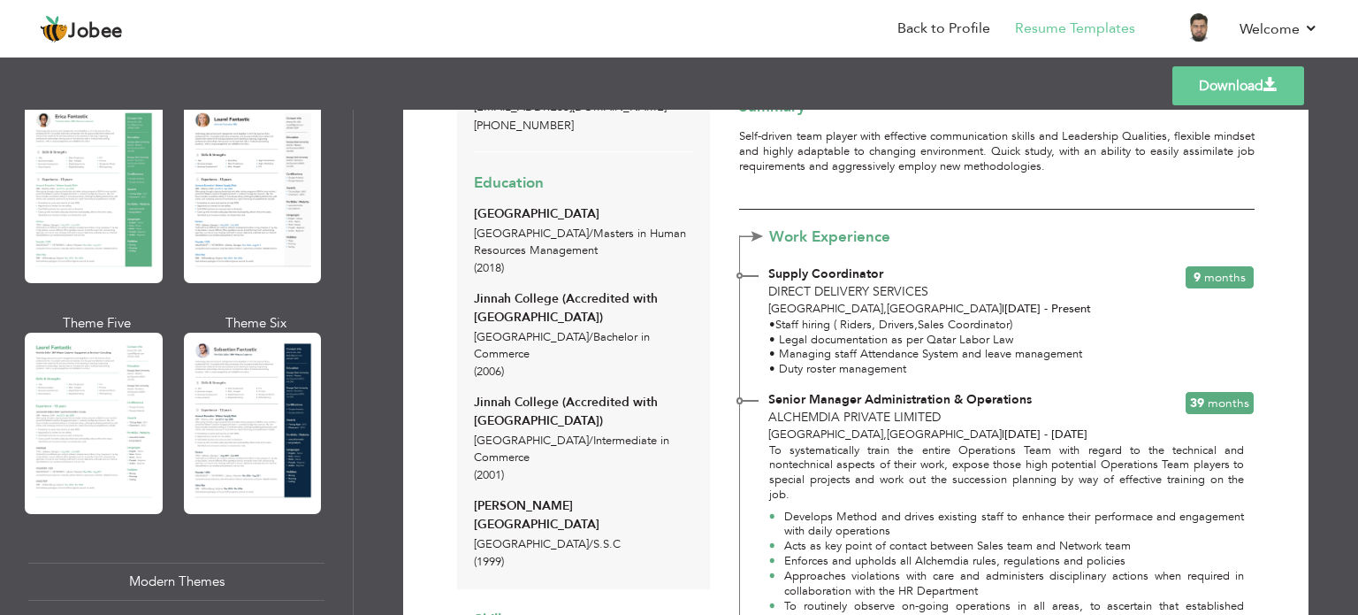
scroll to position [362, 0]
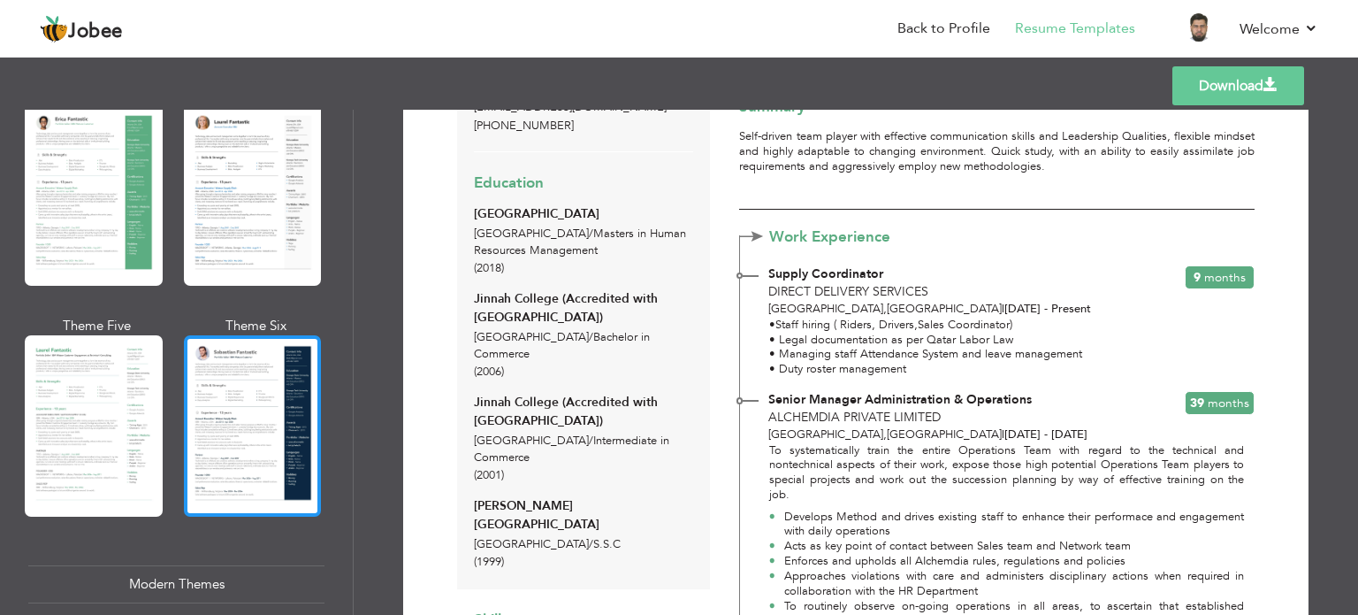
click at [257, 428] on div at bounding box center [253, 425] width 138 height 181
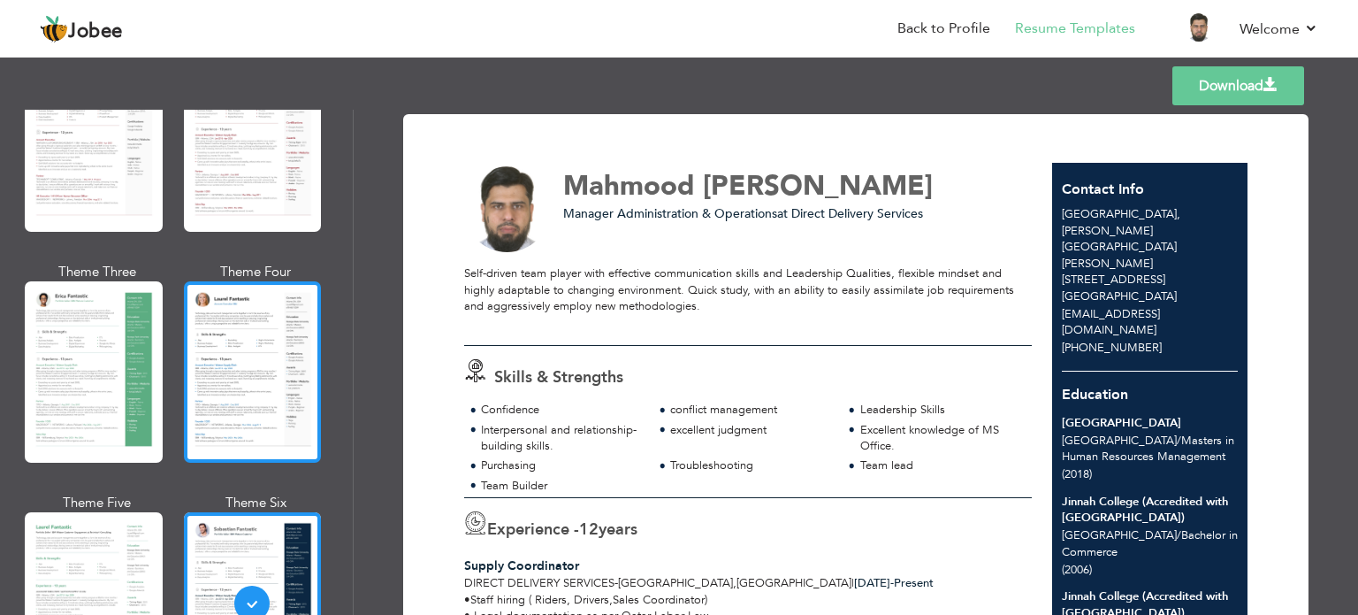
scroll to position [0, 0]
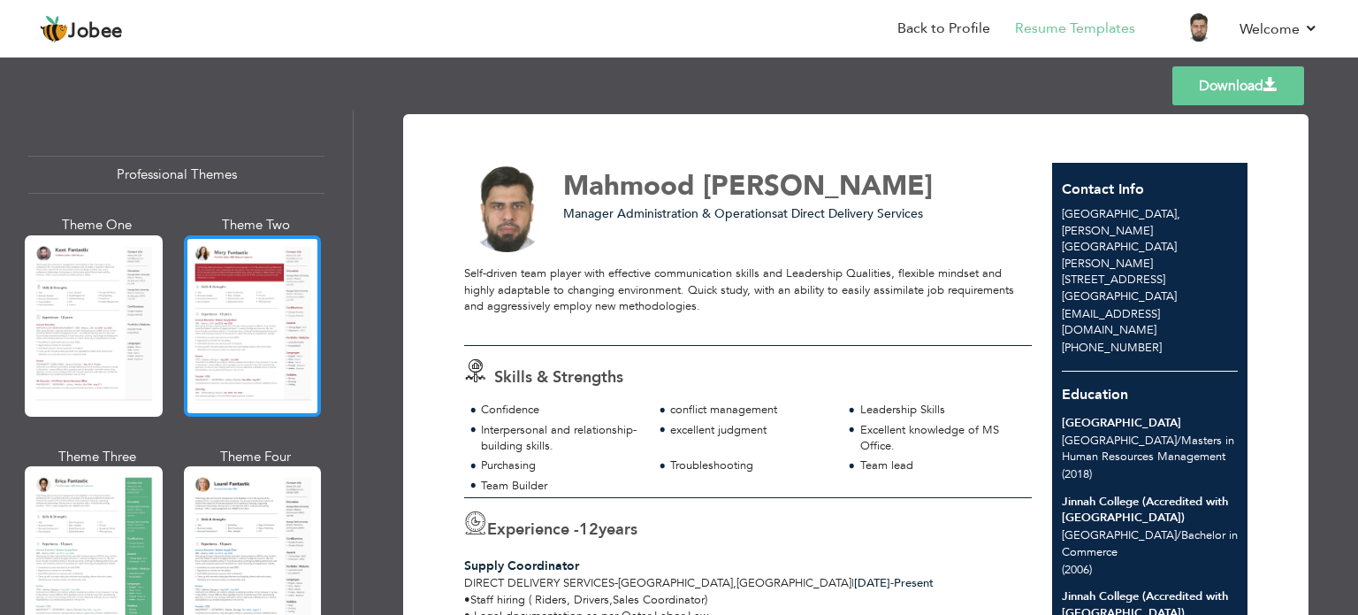
click at [295, 346] on div at bounding box center [253, 325] width 138 height 181
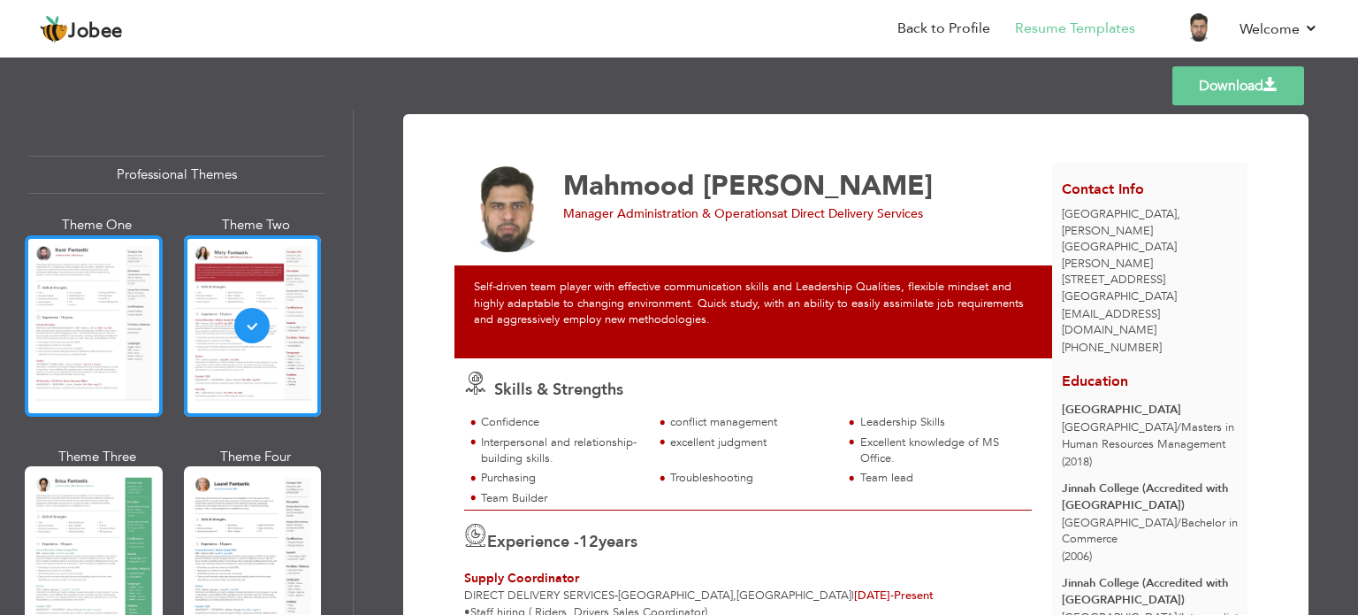
click at [127, 349] on div at bounding box center [94, 325] width 138 height 181
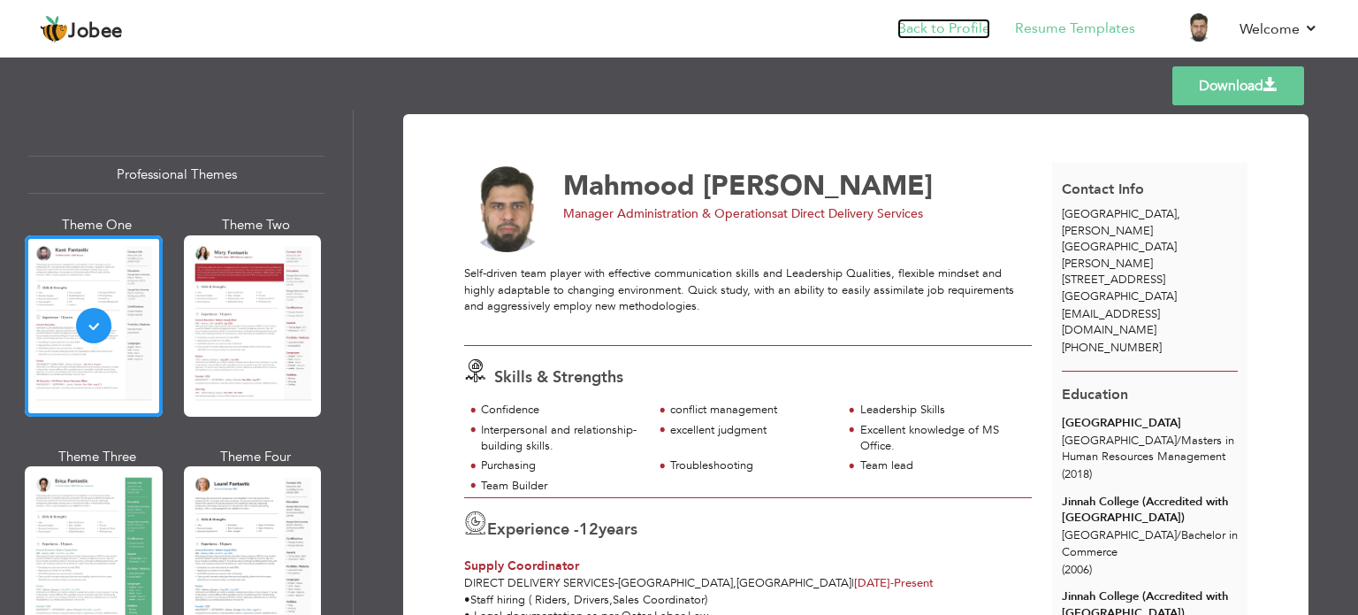
click at [912, 28] on link "Back to Profile" at bounding box center [944, 29] width 93 height 20
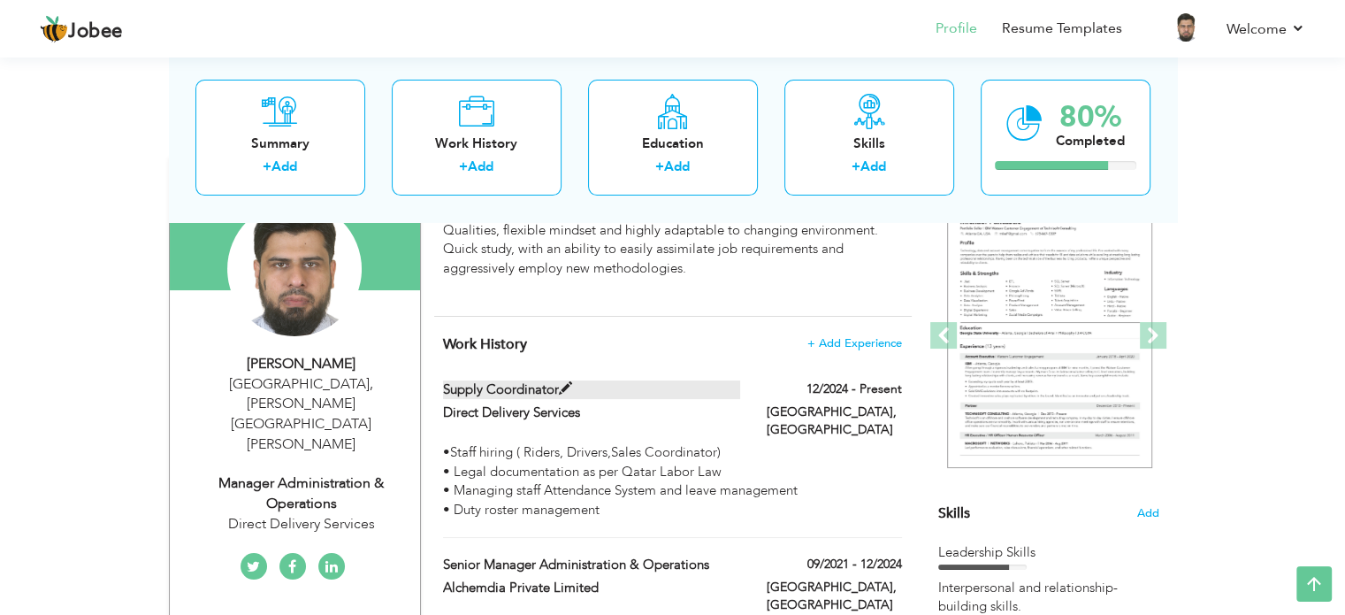
click at [569, 383] on span at bounding box center [565, 388] width 13 height 13
type input "Supply Coordinator"
type input "Direct Delivery Services"
type input "12/2024"
type input "[GEOGRAPHIC_DATA]"
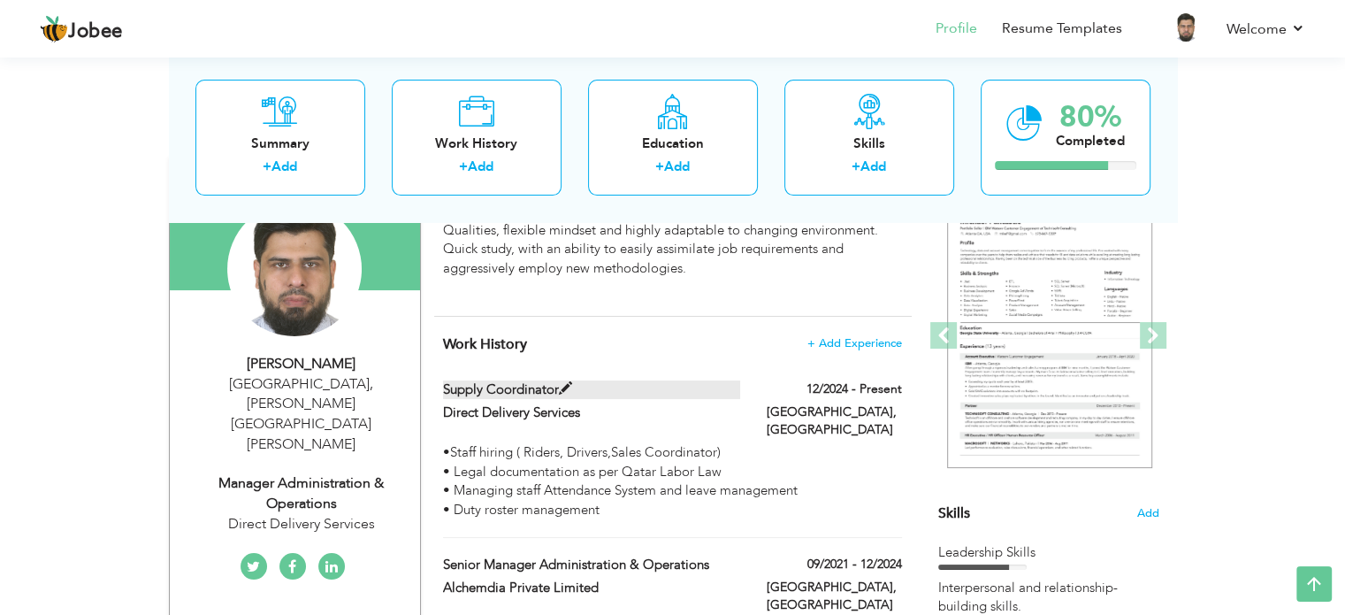
type input "[GEOGRAPHIC_DATA]"
checkbox input "true"
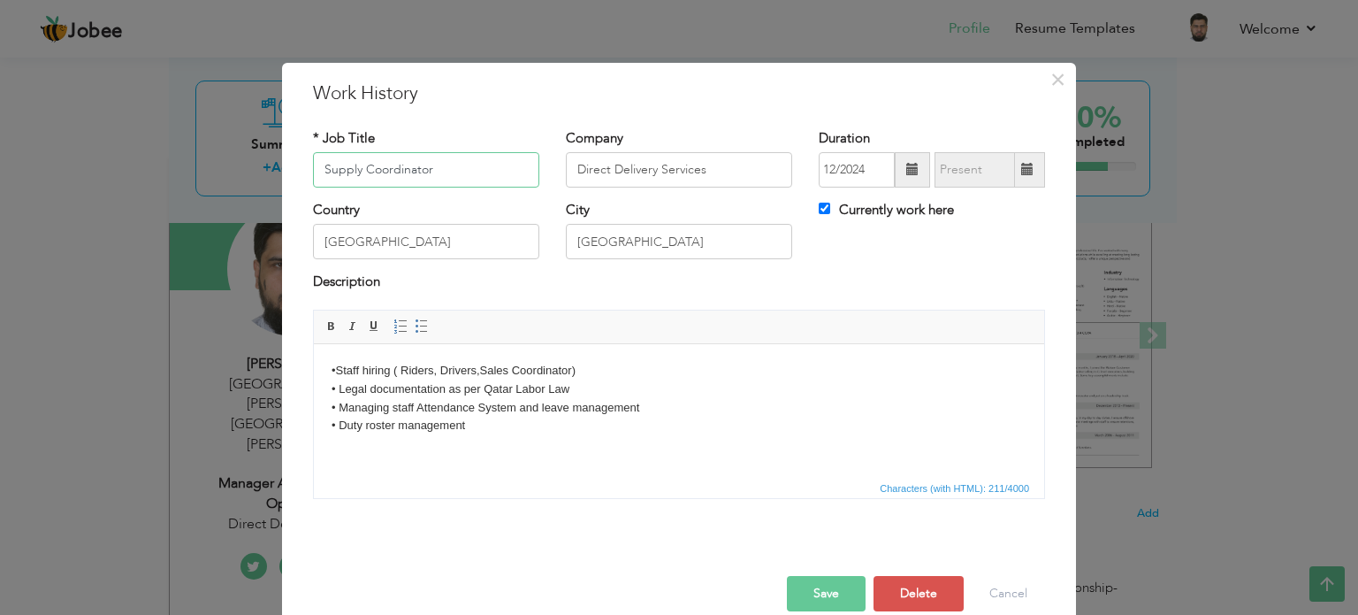
click at [318, 165] on input "Supply Coordinator" at bounding box center [426, 169] width 226 height 35
type input "Sr. Supply Coordinator"
click at [633, 370] on body "•Staff hiring ( Riders, Drivers,Sales Coordinator) • Legal documentation as per…" at bounding box center [679, 397] width 695 height 73
click at [825, 595] on button "Save" at bounding box center [826, 593] width 79 height 35
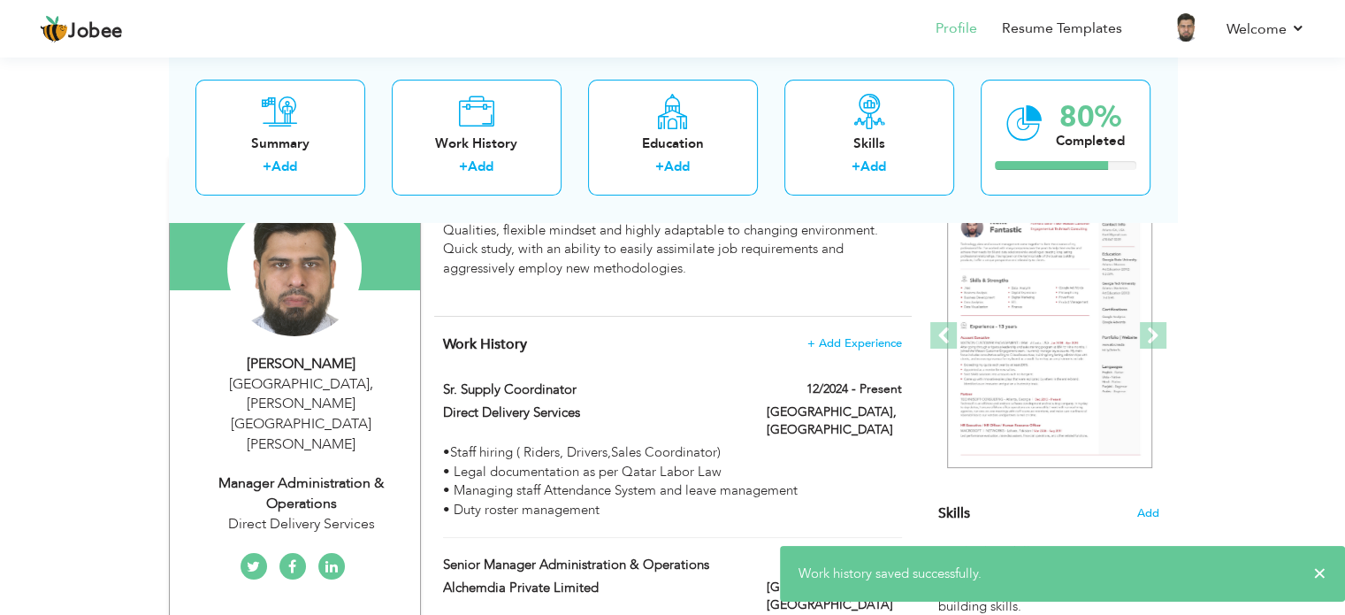
click at [297, 473] on div "Manager Administration & Operations" at bounding box center [301, 493] width 237 height 41
type input "Mahmood"
type input "Ali"
type input "+97431363539"
select select "number:178"
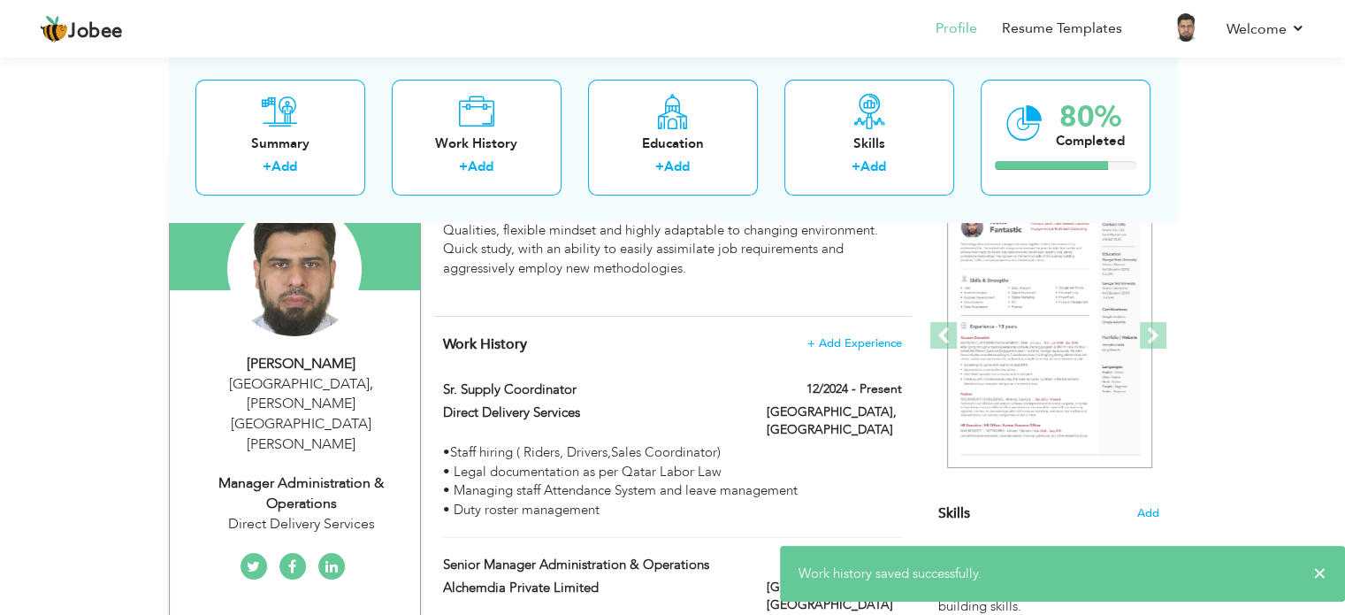
type input "Abu Bakr Al Siddiq Street Building #11"
type input "Doha"
select select "number:14"
type input "Direct Delivery Services"
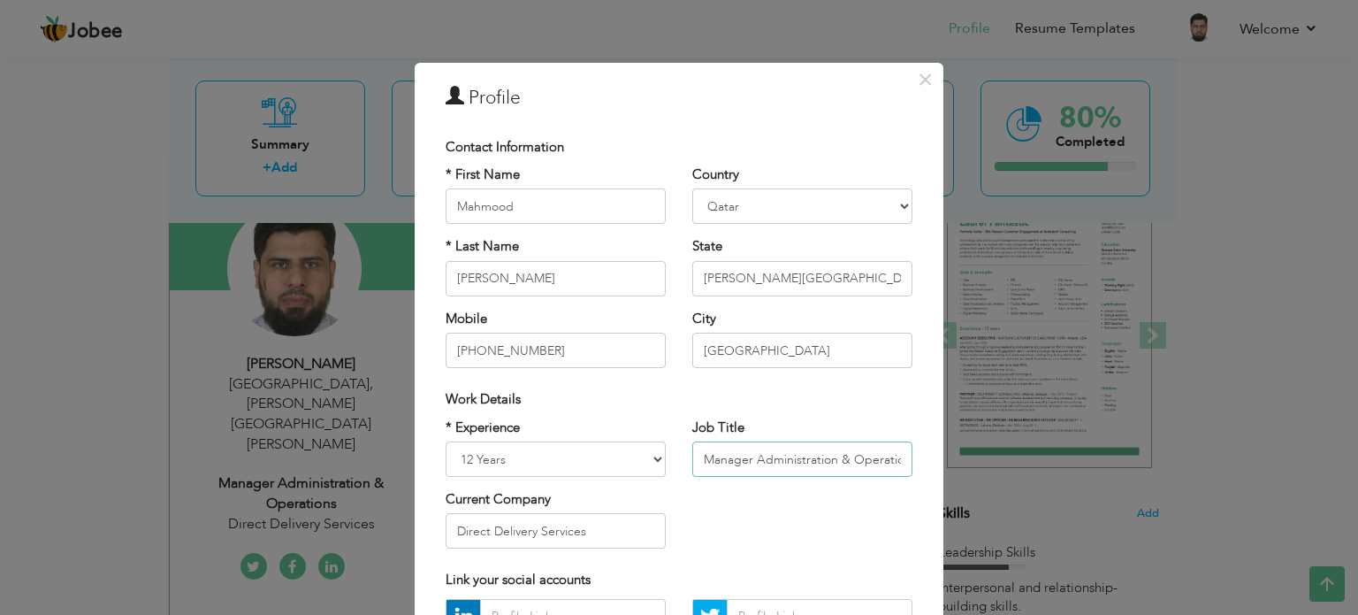
click at [747, 455] on input "Manager Administration & Operations" at bounding box center [802, 458] width 220 height 35
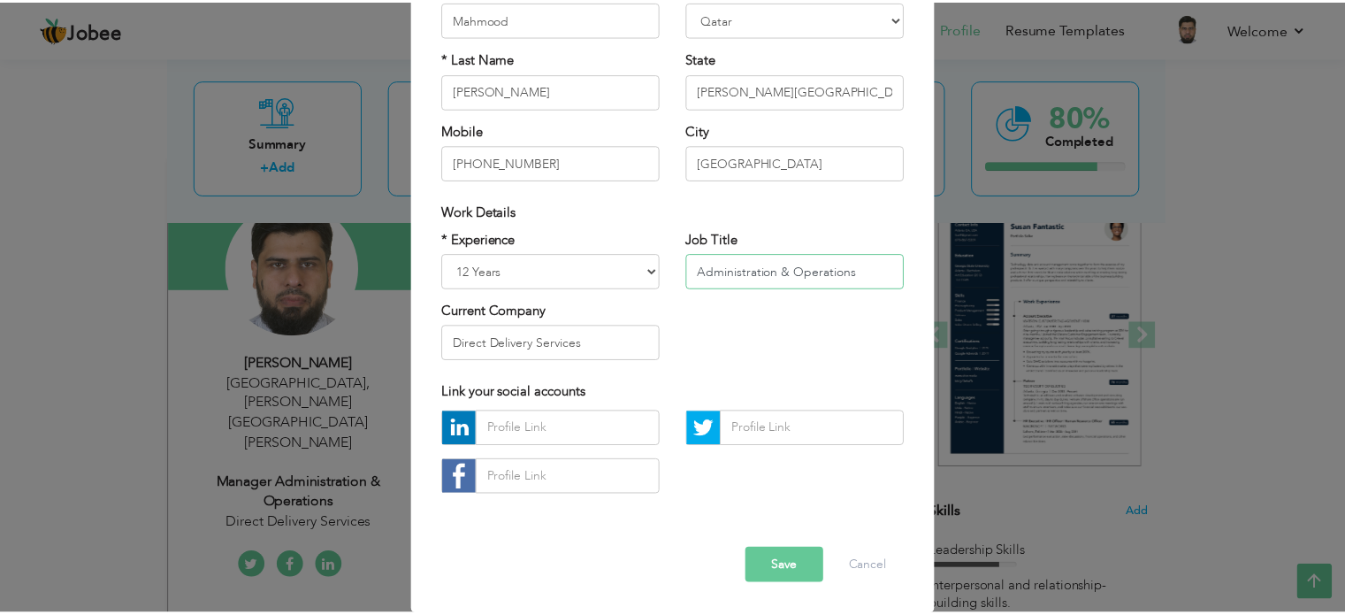
scroll to position [187, 0]
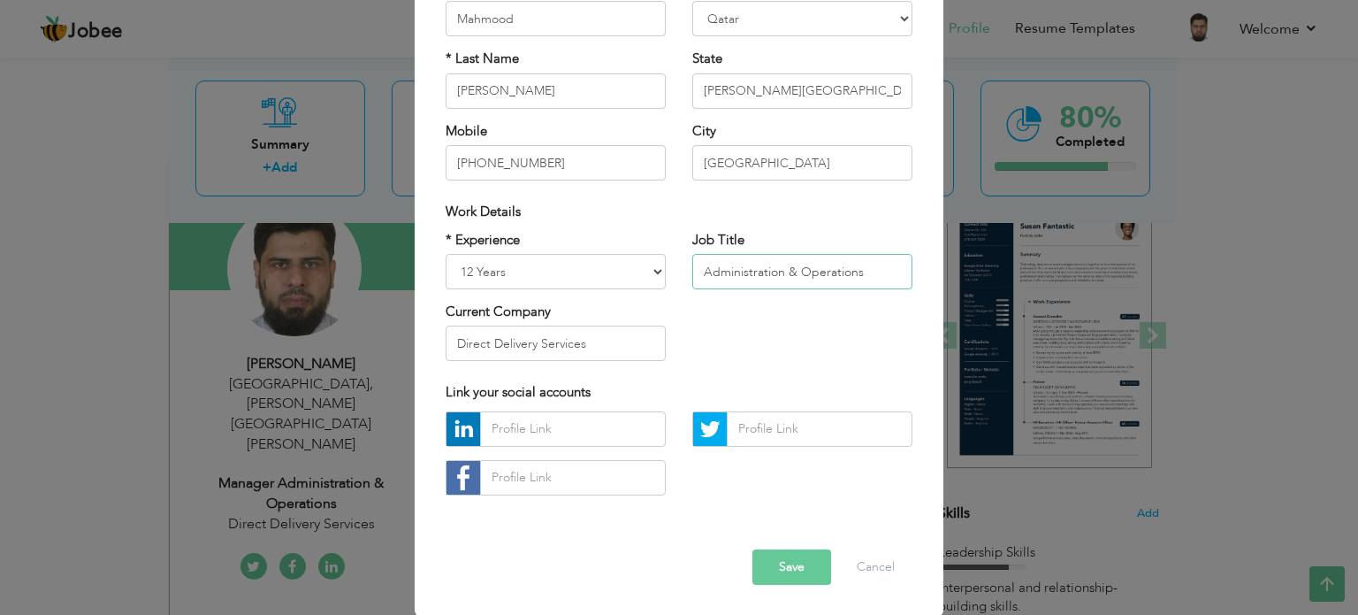
type input "Administration & Operations"
click at [775, 562] on button "Save" at bounding box center [791, 566] width 79 height 35
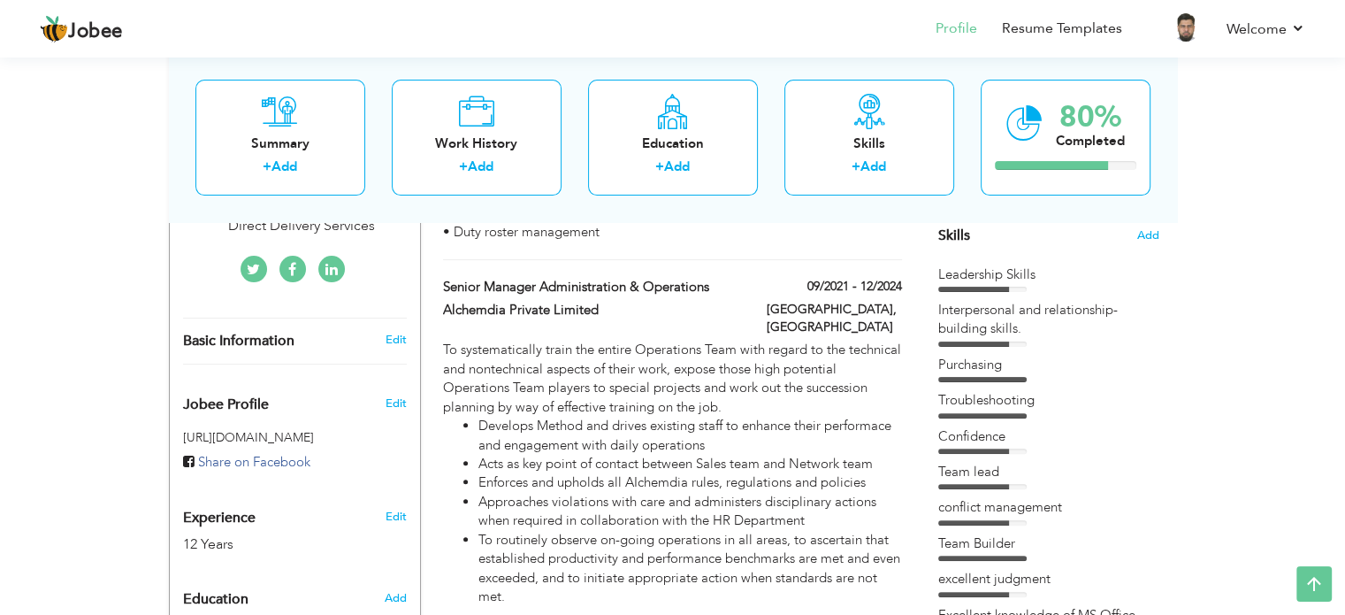
scroll to position [88, 0]
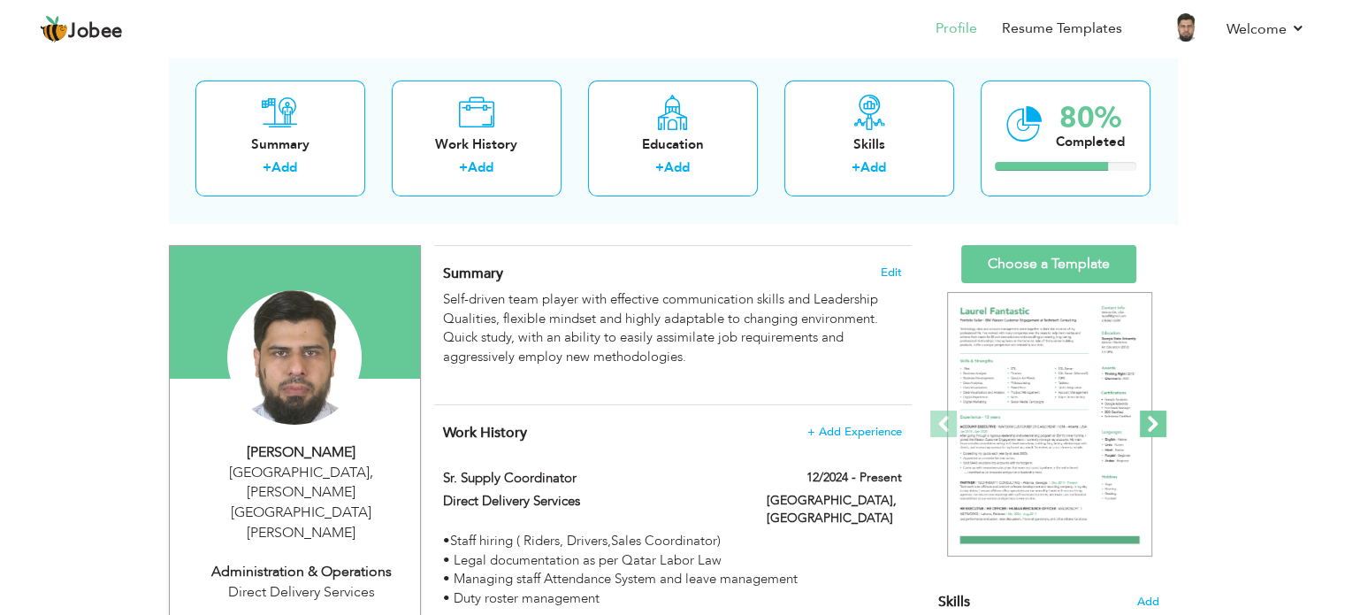
click at [1150, 432] on span at bounding box center [1153, 423] width 27 height 27
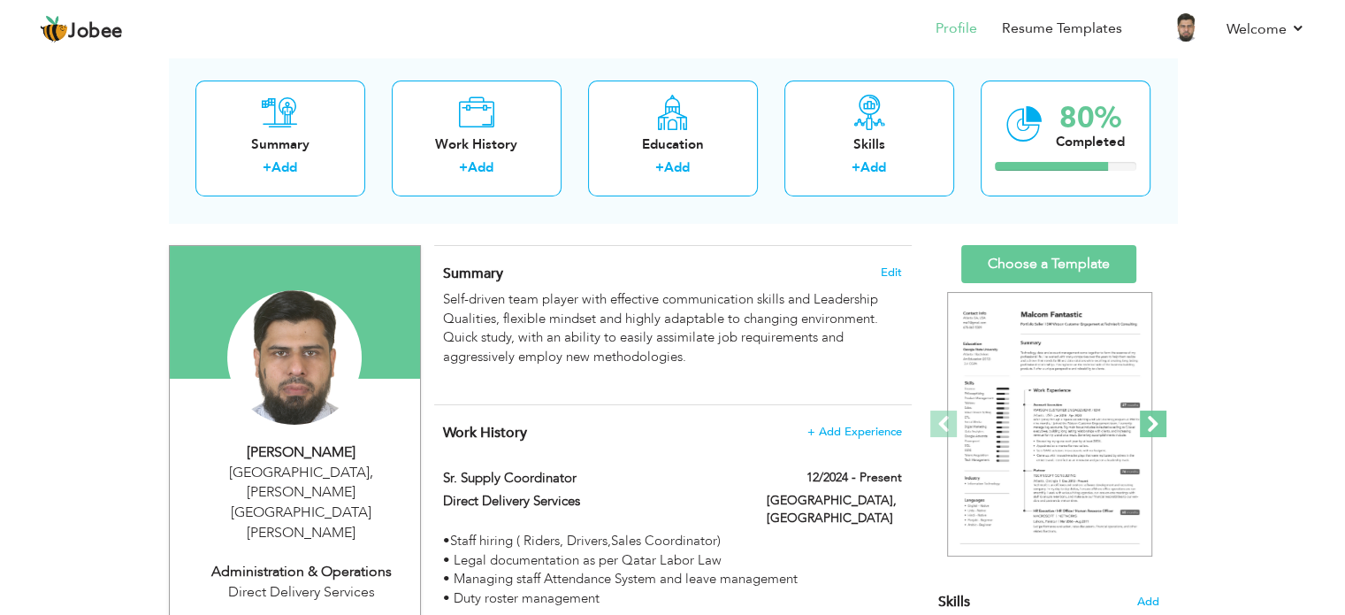
click at [1150, 432] on span at bounding box center [1153, 423] width 27 height 27
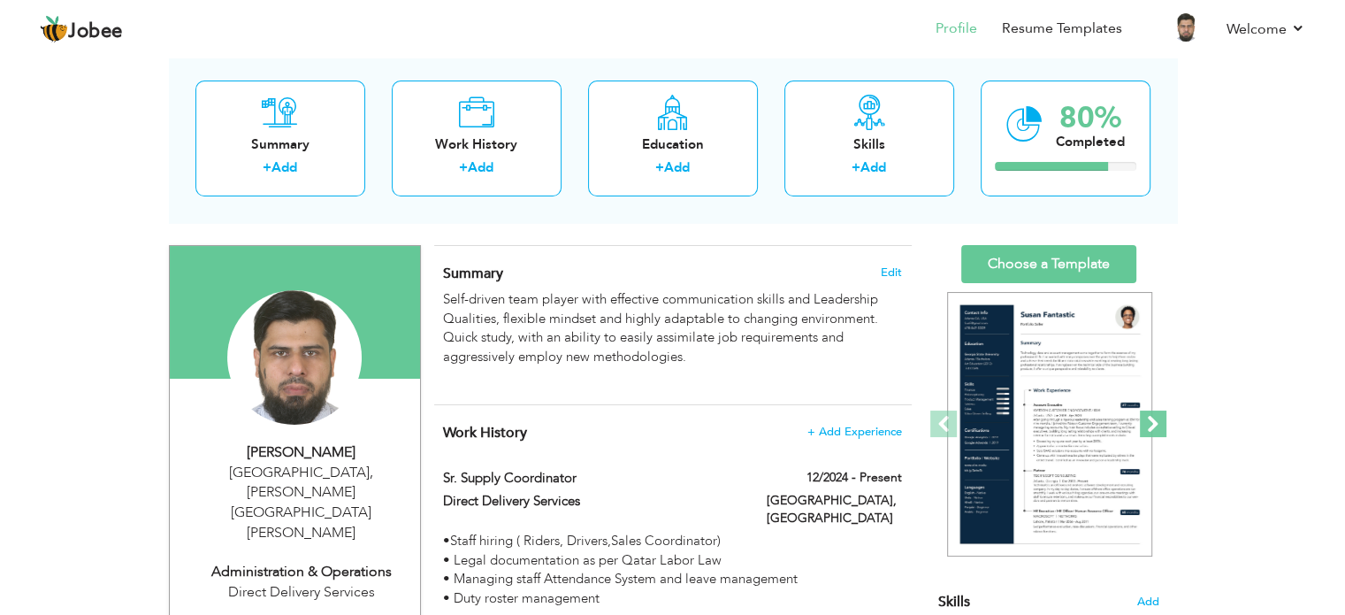
click at [1150, 432] on span at bounding box center [1153, 423] width 27 height 27
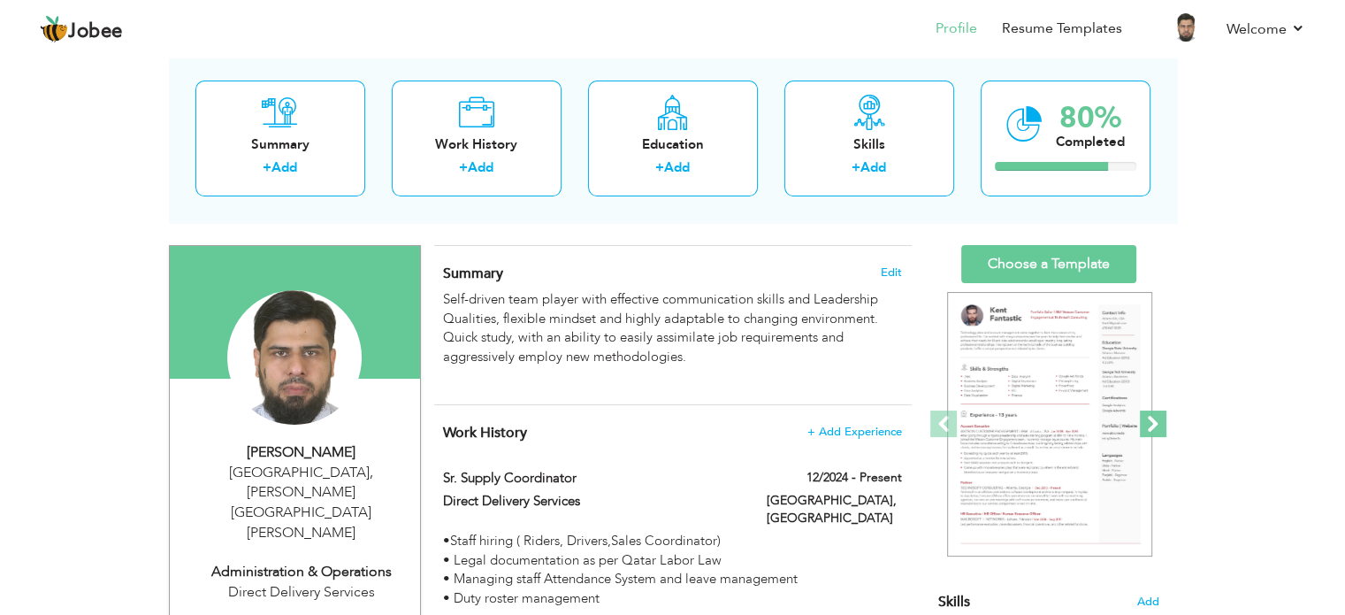
click at [1150, 432] on span at bounding box center [1153, 423] width 27 height 27
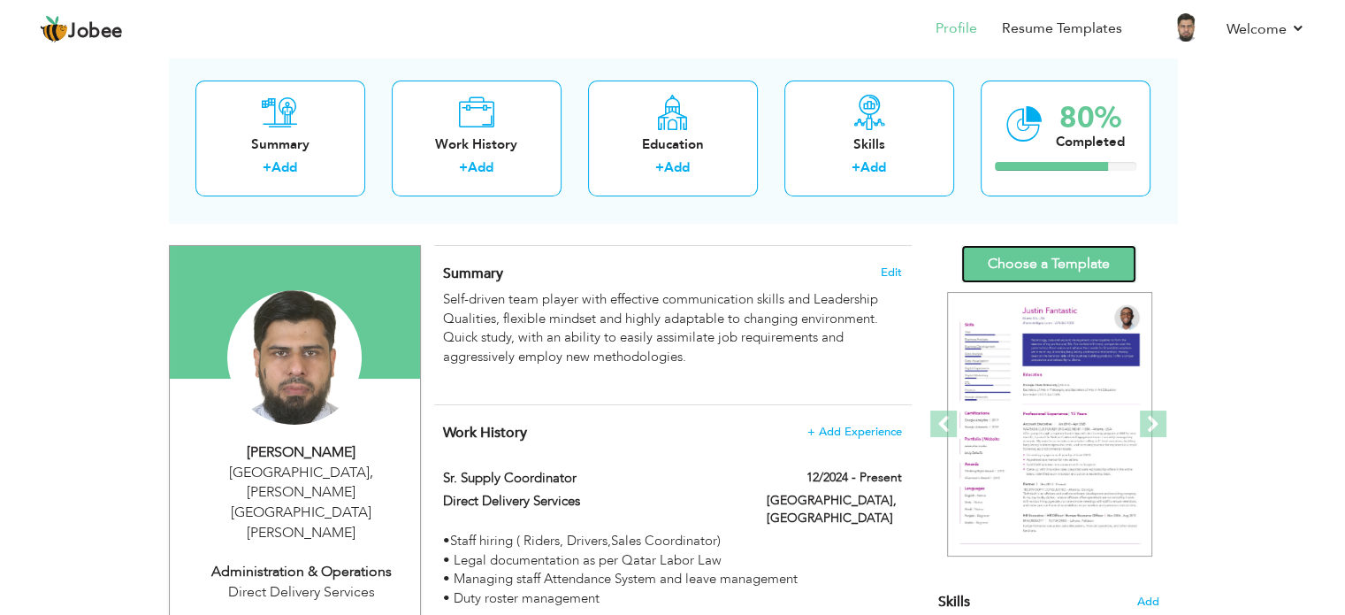
click at [1081, 272] on link "Choose a Template" at bounding box center [1048, 264] width 175 height 38
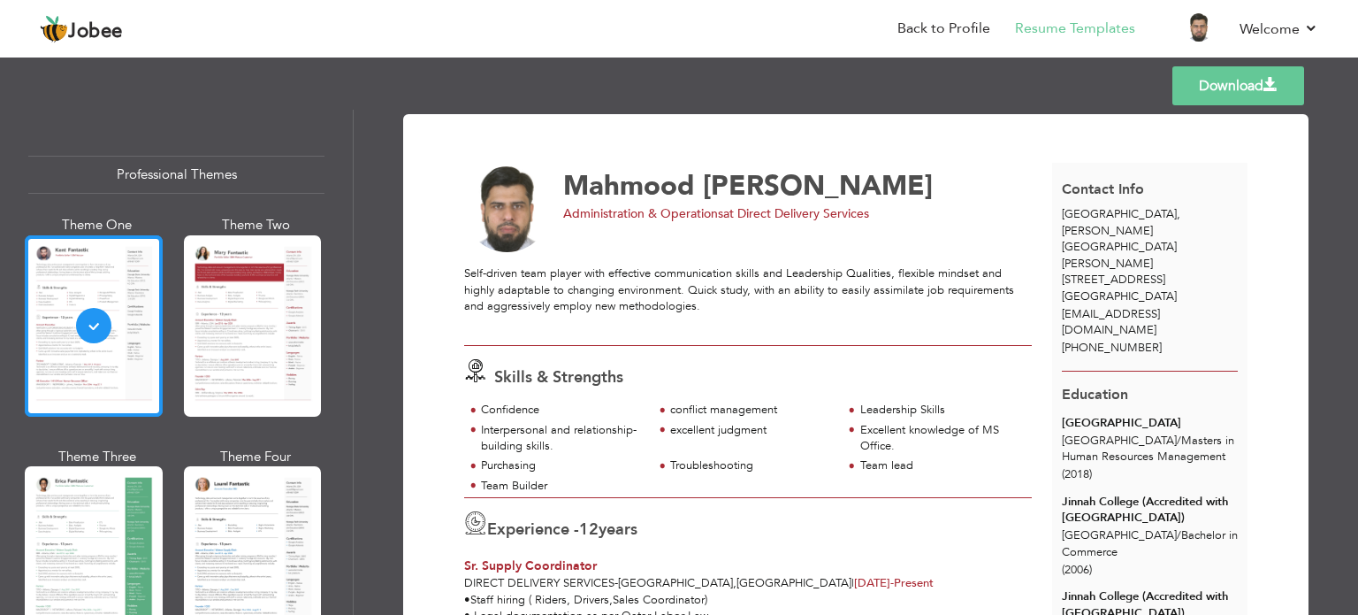
click at [48, 348] on div at bounding box center [94, 325] width 138 height 181
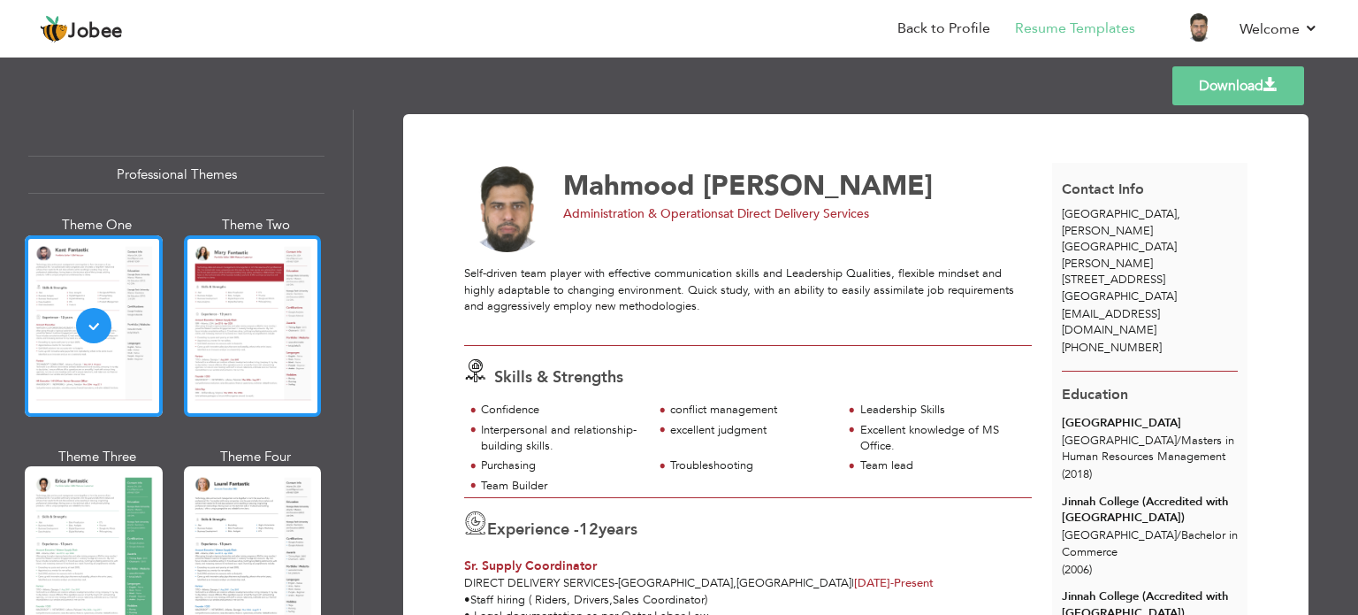
click at [315, 337] on div at bounding box center [253, 325] width 138 height 181
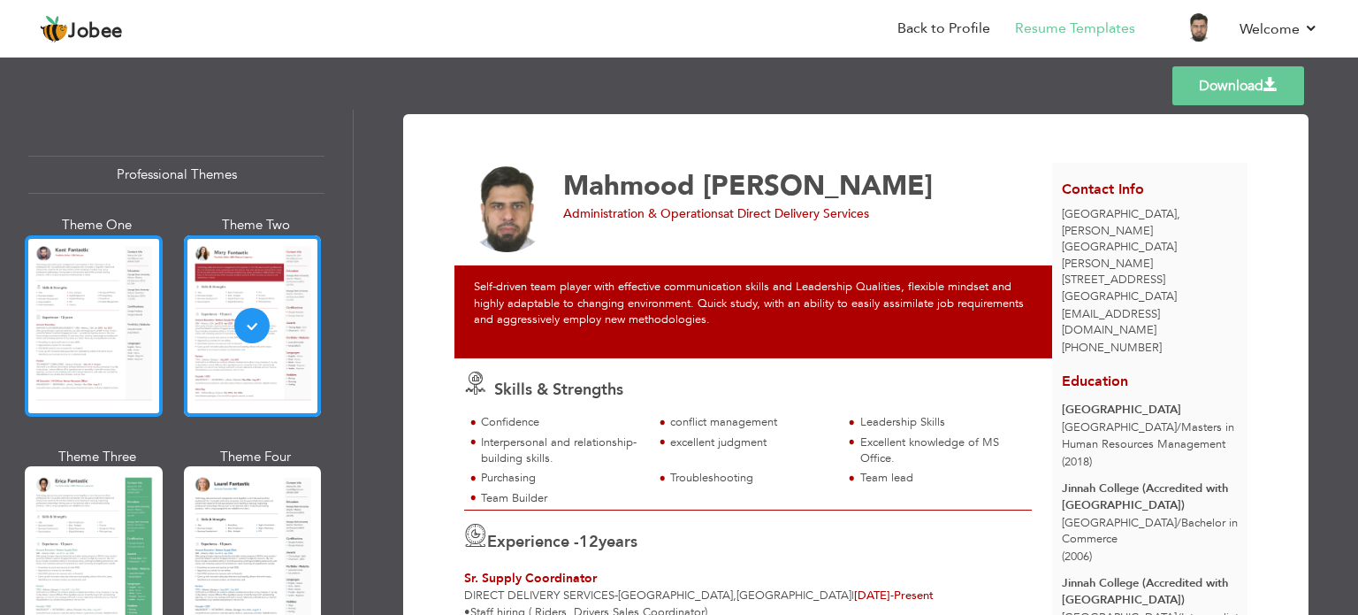
click at [112, 326] on div at bounding box center [94, 325] width 138 height 181
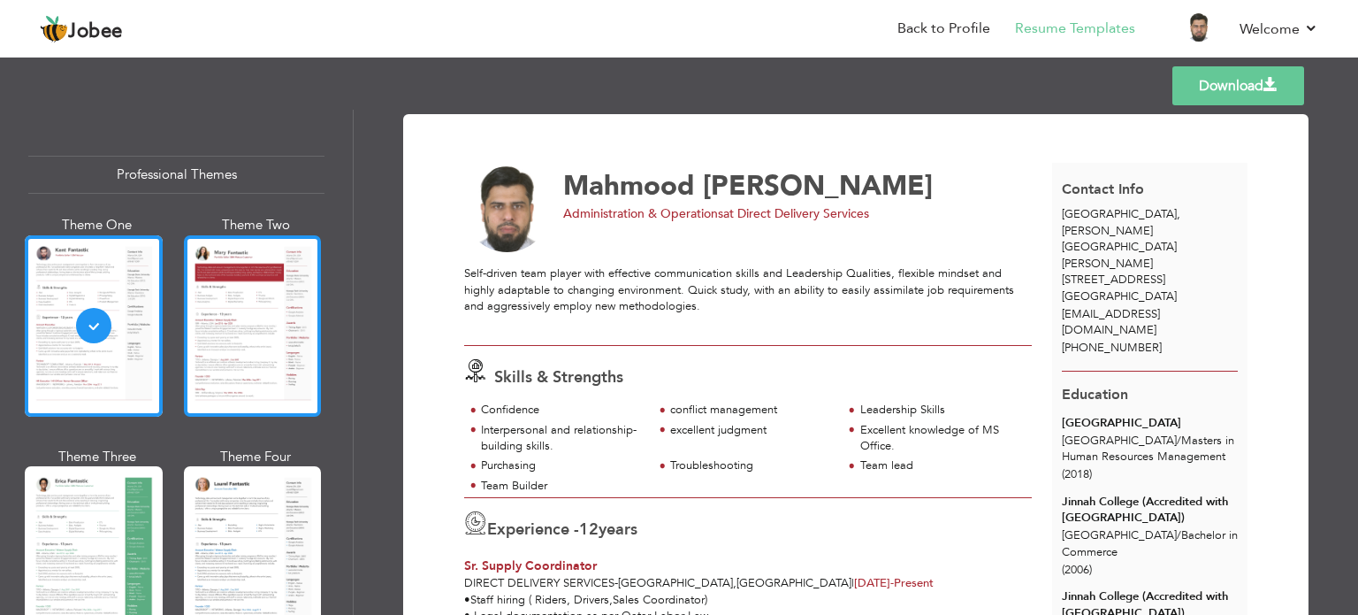
click at [238, 321] on div at bounding box center [253, 325] width 138 height 181
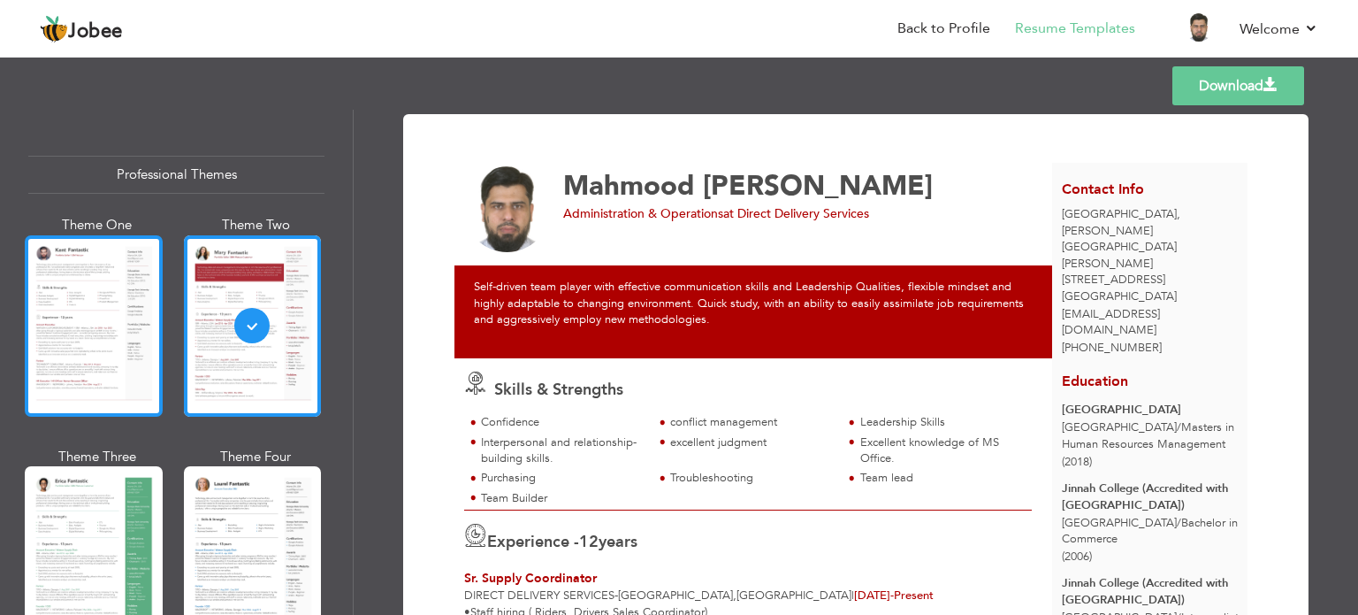
click at [76, 312] on div at bounding box center [94, 325] width 138 height 181
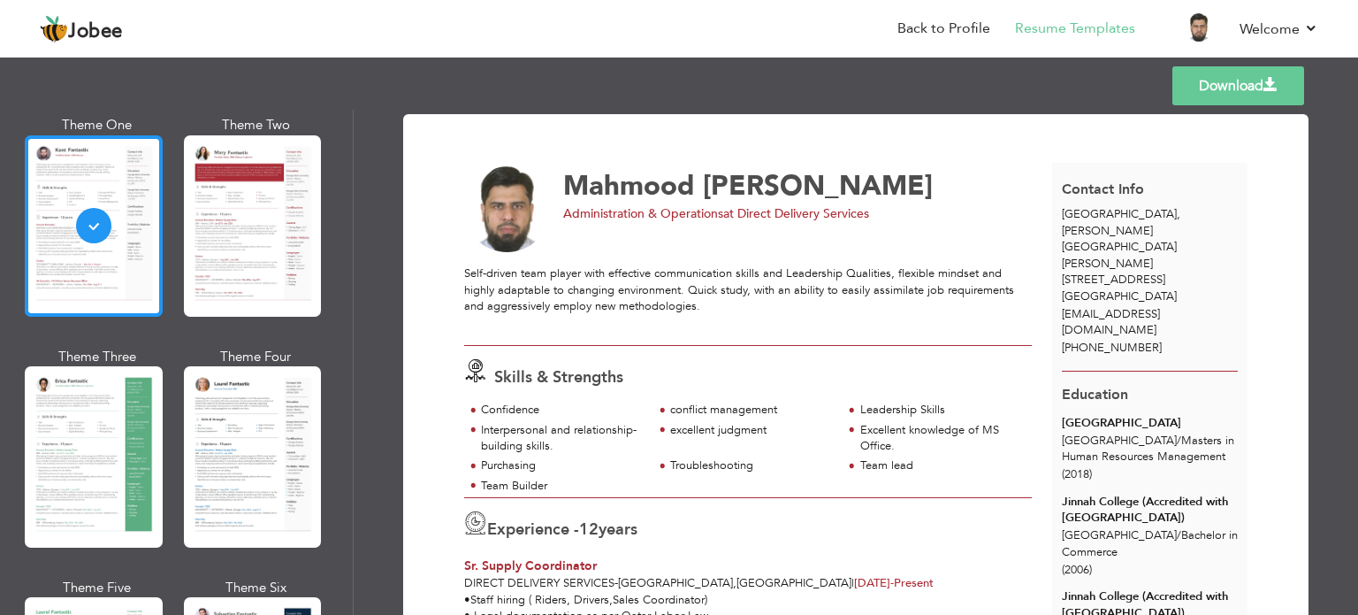
scroll to position [177, 0]
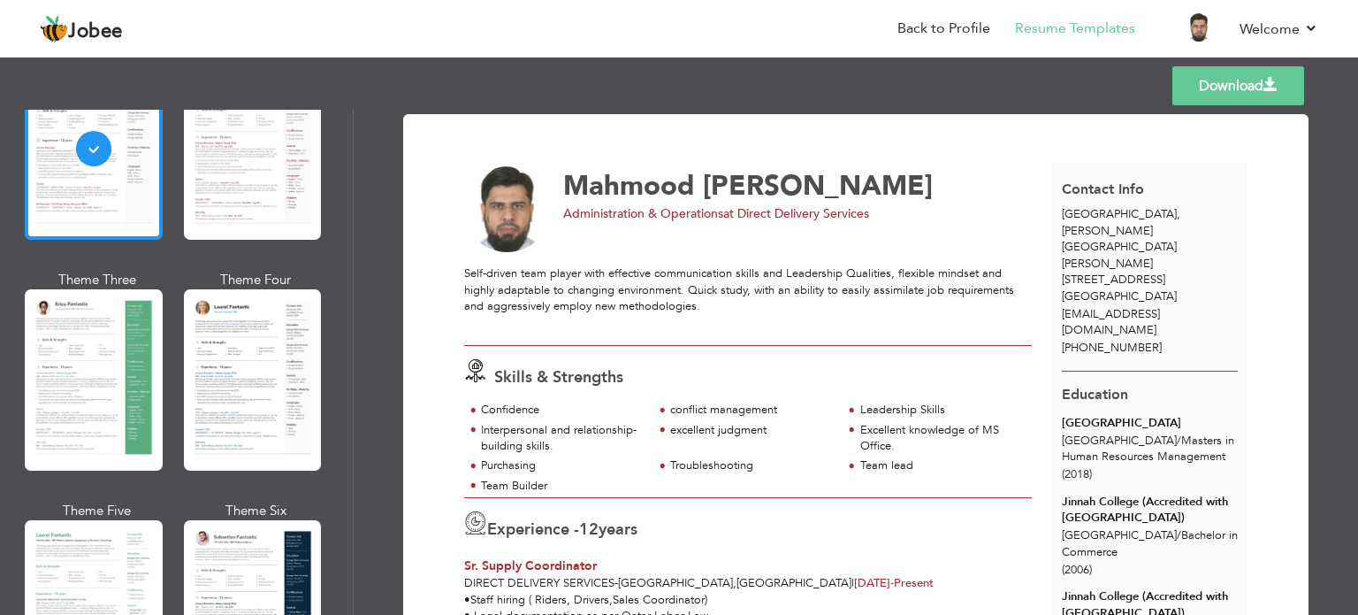
click at [100, 325] on div at bounding box center [94, 379] width 138 height 181
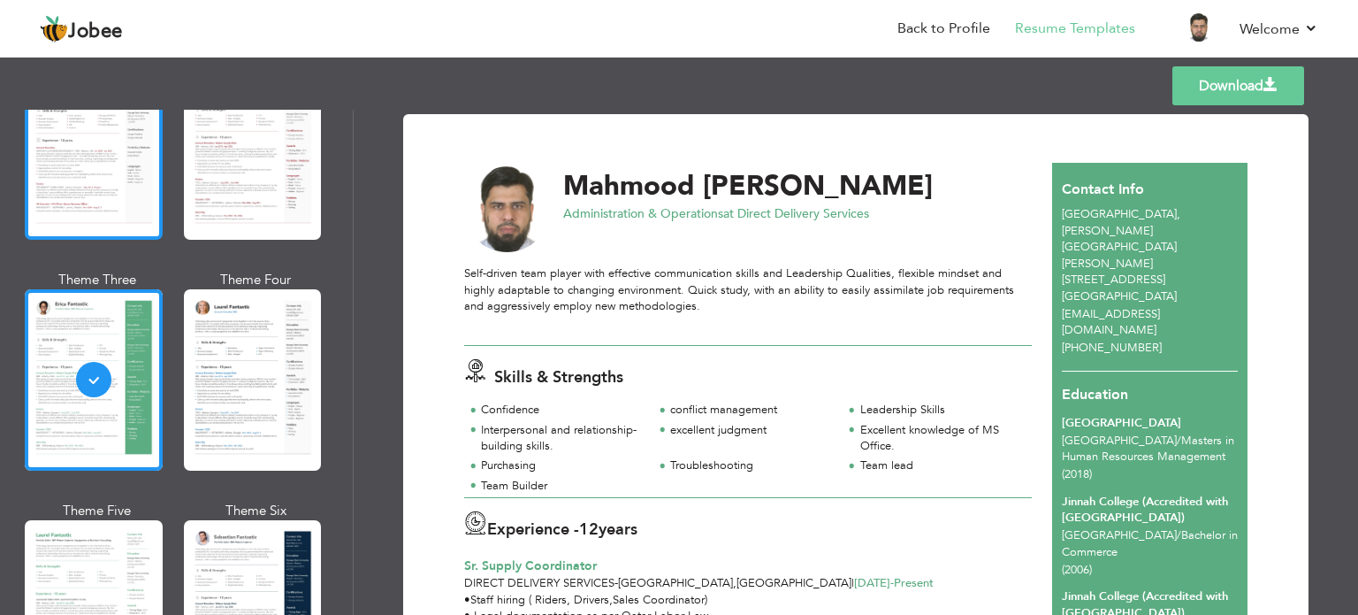
click at [106, 204] on div at bounding box center [94, 148] width 138 height 181
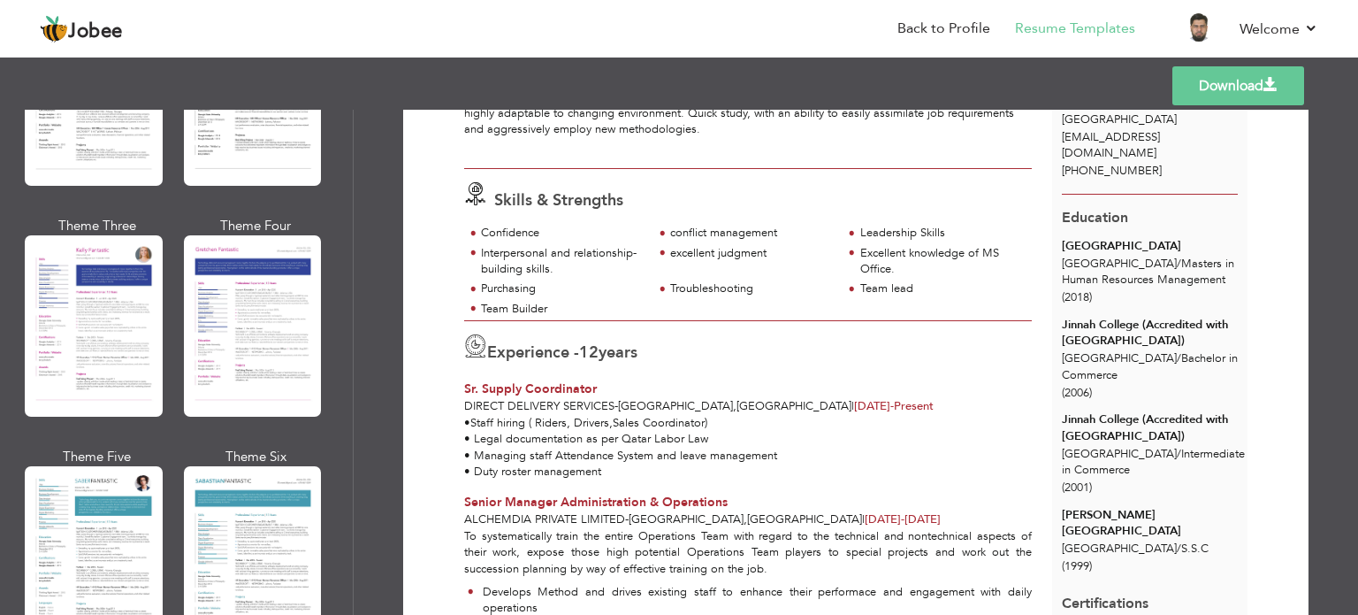
scroll to position [2830, 0]
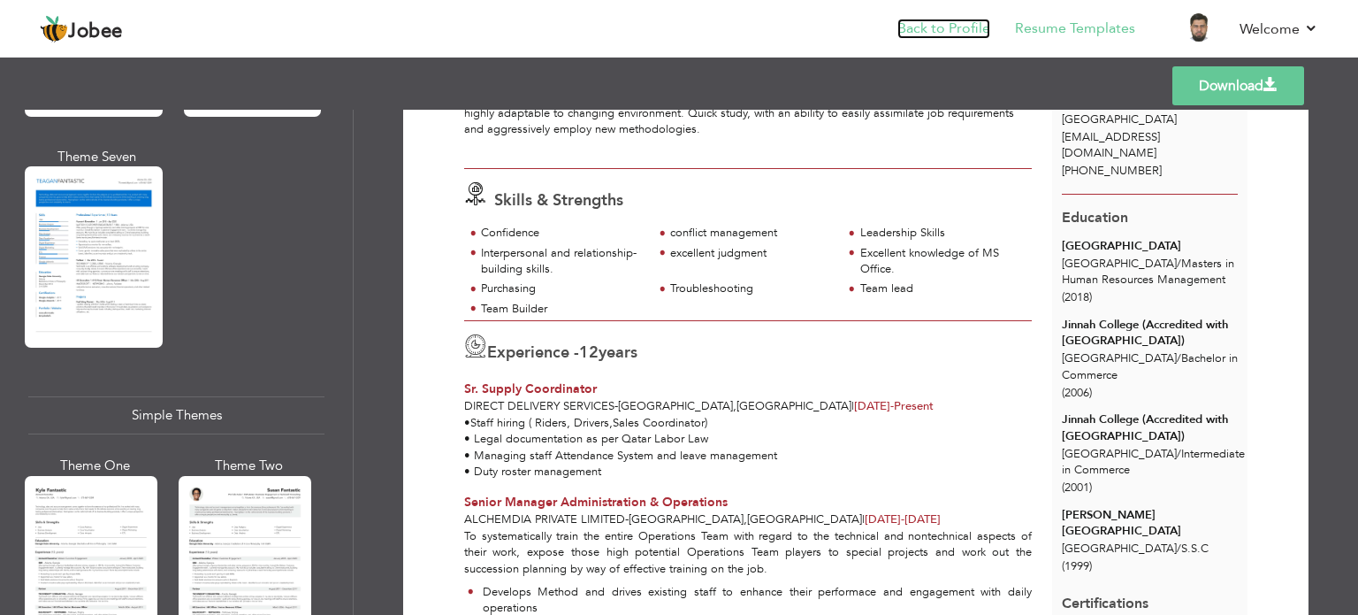
click at [930, 21] on link "Back to Profile" at bounding box center [944, 29] width 93 height 20
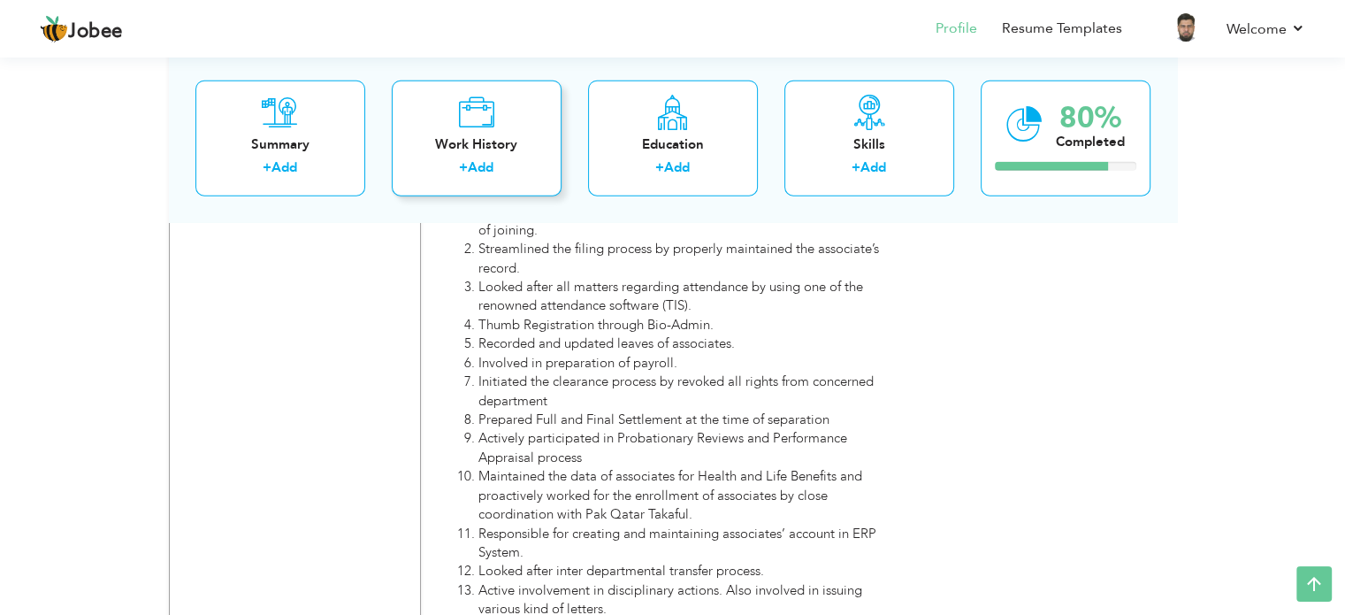
scroll to position [4999, 0]
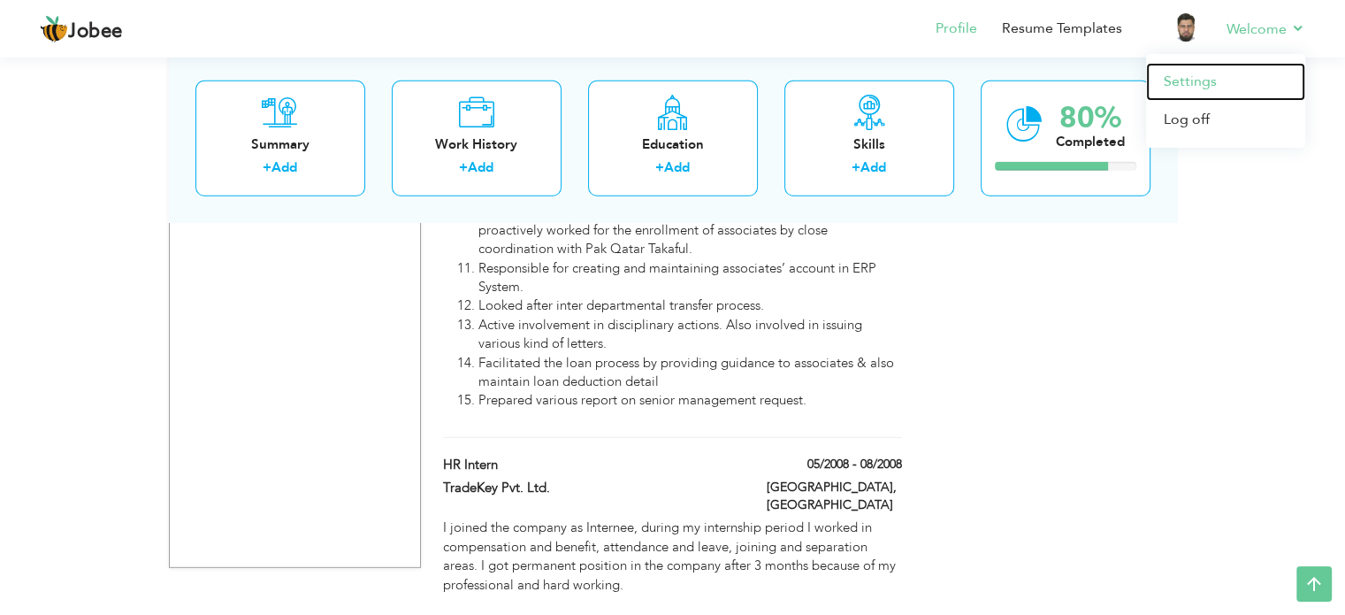
click at [1217, 83] on link "Settings" at bounding box center [1225, 82] width 159 height 38
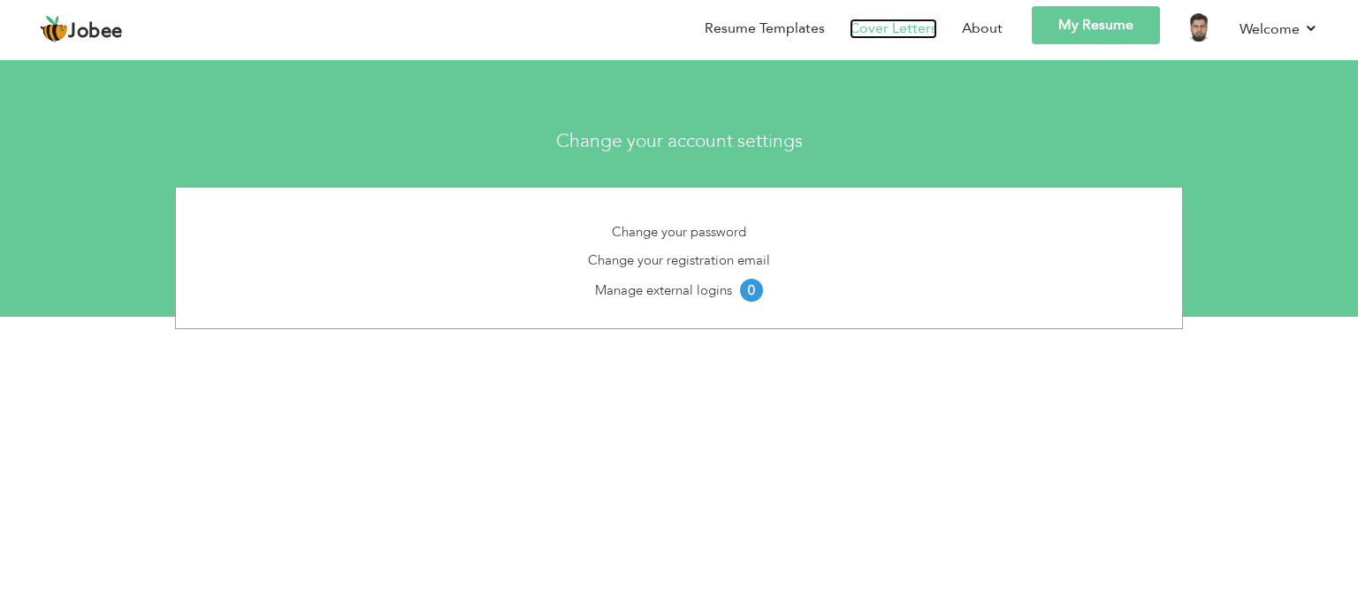
click at [890, 19] on link "Cover Letters" at bounding box center [894, 29] width 88 height 20
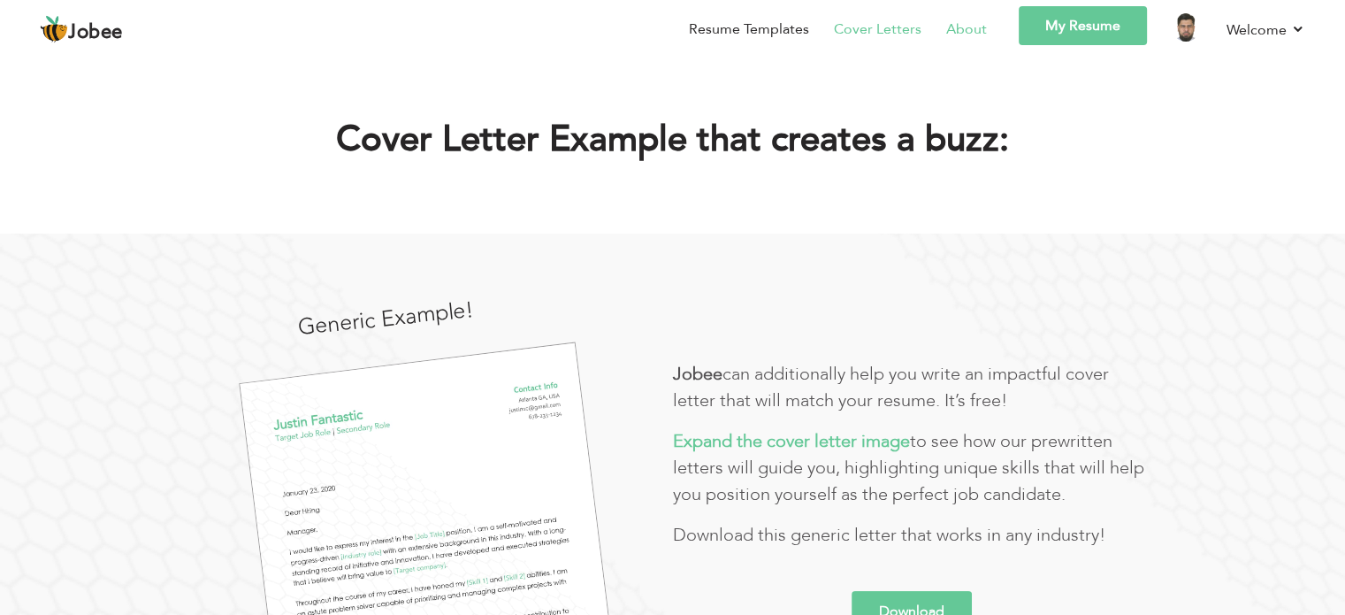
click at [973, 27] on link "About" at bounding box center [966, 29] width 41 height 21
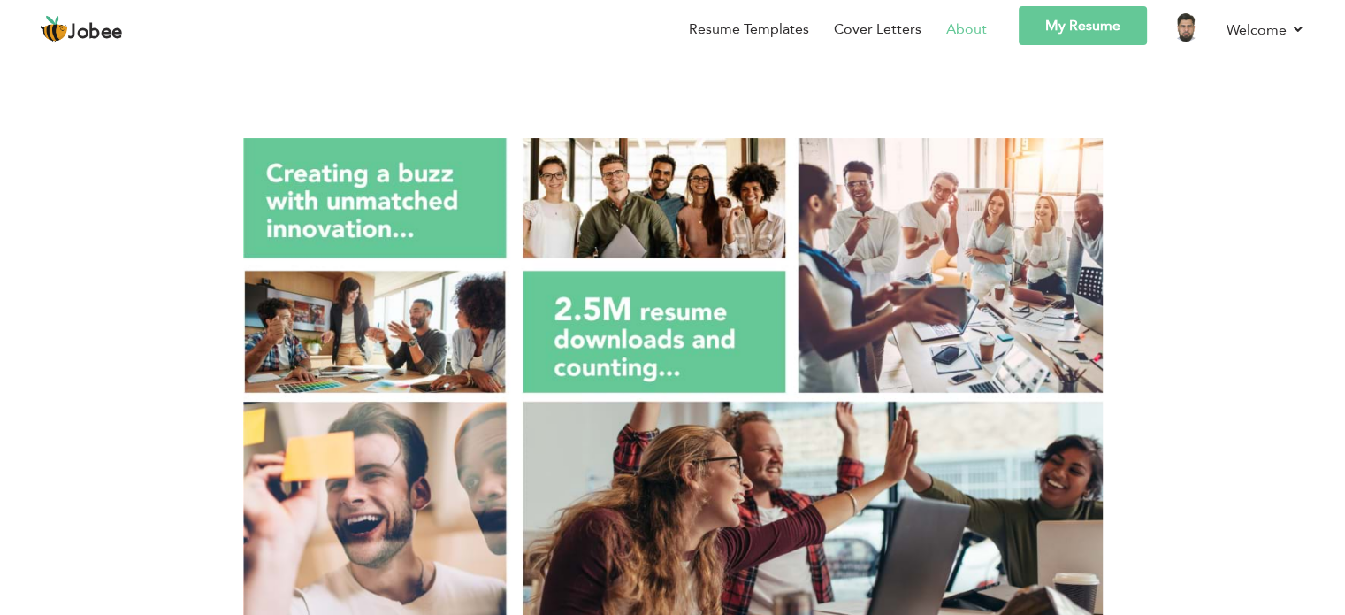
click at [57, 38] on img at bounding box center [54, 29] width 28 height 28
